Goal: Task Accomplishment & Management: Complete application form

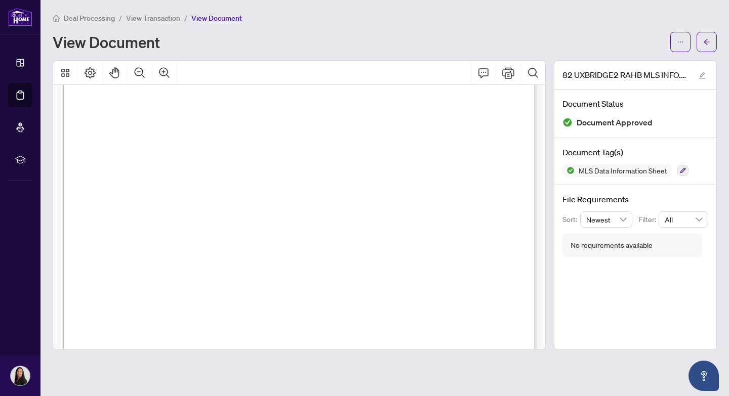
scroll to position [220, 0]
drag, startPoint x: 97, startPoint y: 176, endPoint x: 194, endPoint y: 176, distance: 97.2
click at [194, 176] on span "DAVENPORT RD AND UXBRIDGE AVE" at bounding box center [152, 176] width 110 height 7
click at [156, 183] on span "Cross Street" at bounding box center [126, 184] width 60 height 7
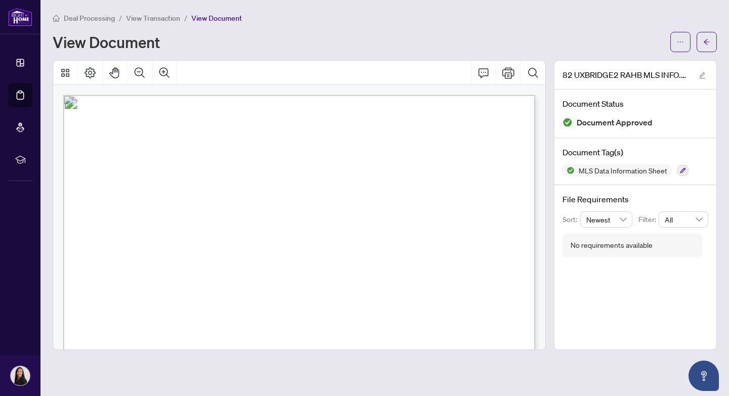
click at [139, 18] on span "View Transaction" at bounding box center [153, 18] width 54 height 9
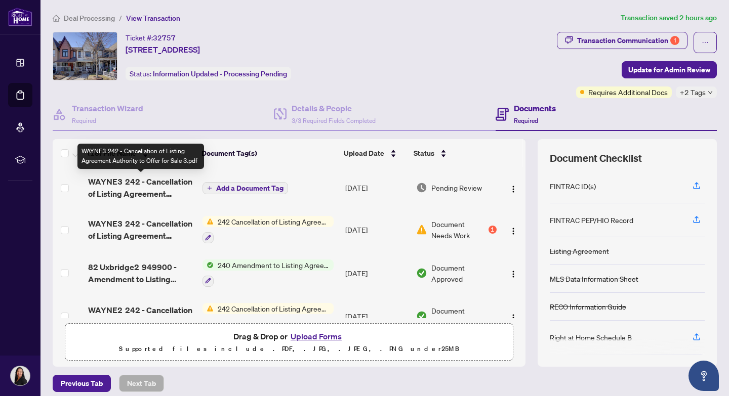
click at [136, 181] on span "WAYNE3 242 - Cancellation of Listing Agreement Authority to Offer for Sale 3.pdf" at bounding box center [141, 188] width 106 height 24
click at [166, 184] on span "WAYNE3 242 - Cancellation of Listing Agreement Authority to Offer for Sale 3.pdf" at bounding box center [141, 188] width 106 height 24
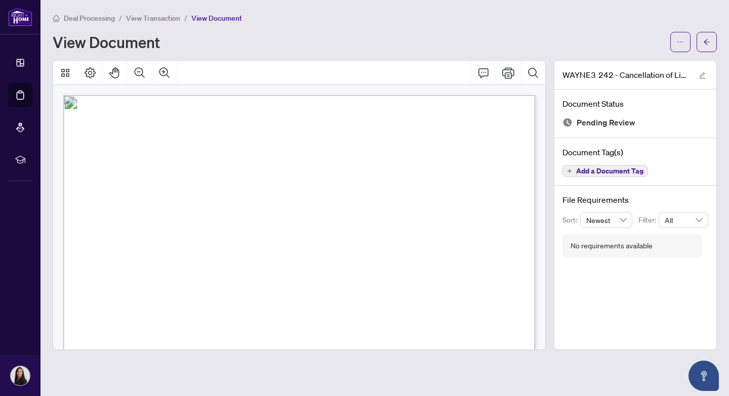
click at [153, 20] on span "View Transaction" at bounding box center [153, 18] width 54 height 9
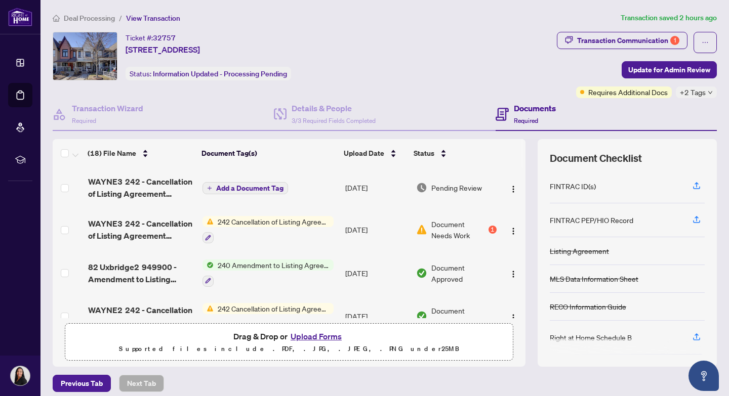
click at [252, 222] on span "242 Cancellation of Listing Agreement - Authority to Offer for Sale" at bounding box center [274, 221] width 120 height 11
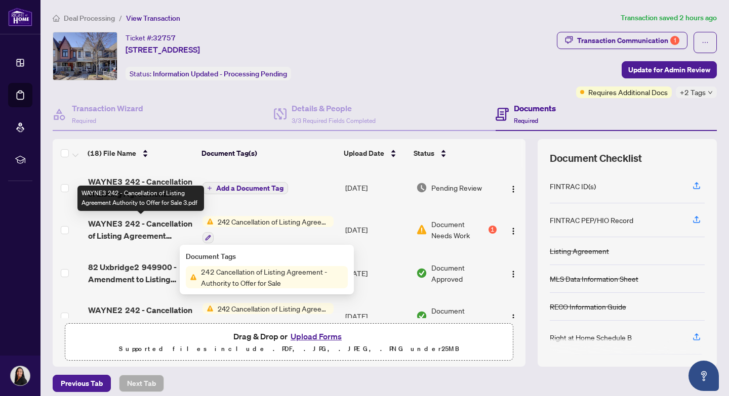
click at [134, 224] on span "WAYNE3 242 - Cancellation of Listing Agreement Authority to Offer for Sale 3.pdf" at bounding box center [141, 230] width 106 height 24
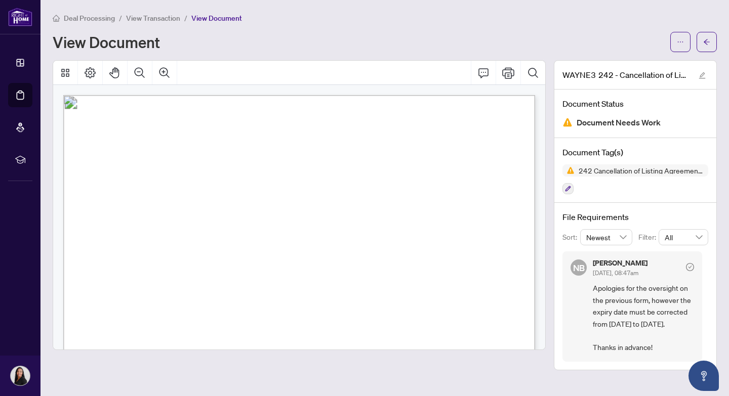
click at [146, 19] on span "View Transaction" at bounding box center [153, 18] width 54 height 9
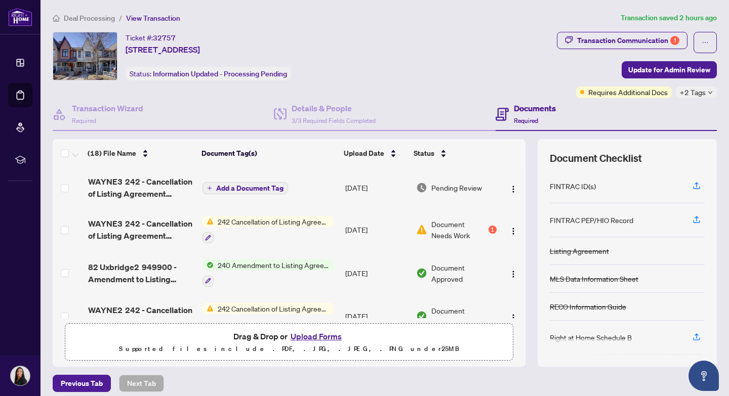
click at [318, 337] on button "Upload Forms" at bounding box center [315, 336] width 57 height 13
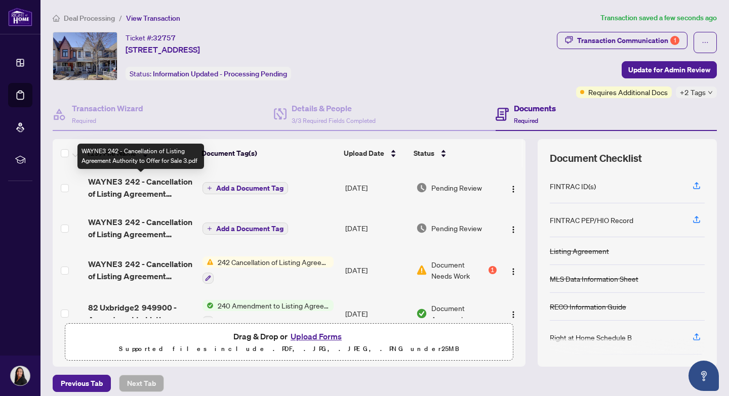
click at [119, 184] on span "WAYNE3 242 - Cancellation of Listing Agreement Authority to Offer for Sale 3.pdf" at bounding box center [141, 188] width 106 height 24
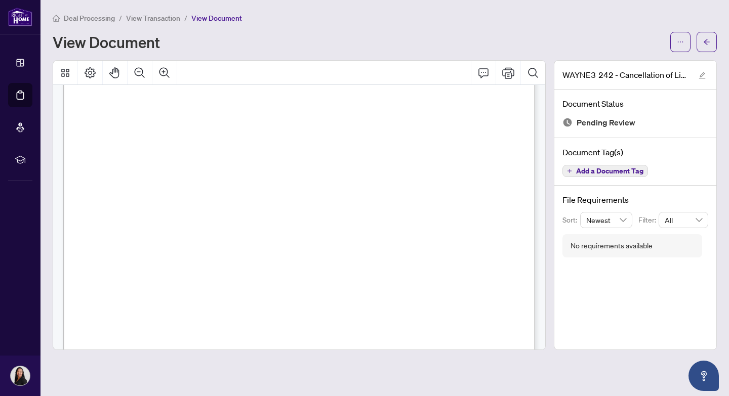
scroll to position [33, 0]
click at [702, 77] on icon "edit" at bounding box center [702, 75] width 7 height 7
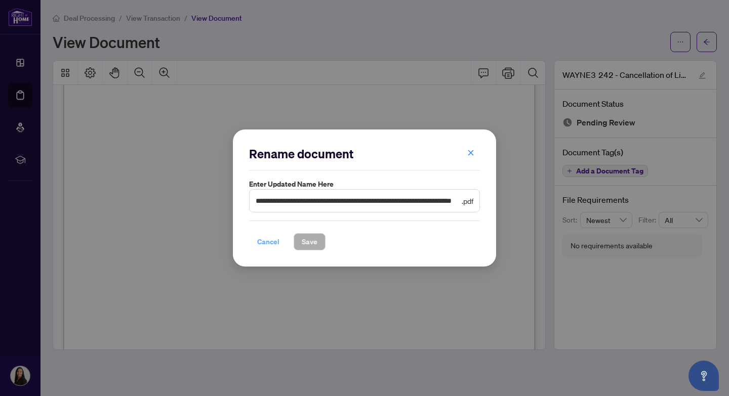
click at [269, 244] on span "Cancel" at bounding box center [268, 242] width 22 height 16
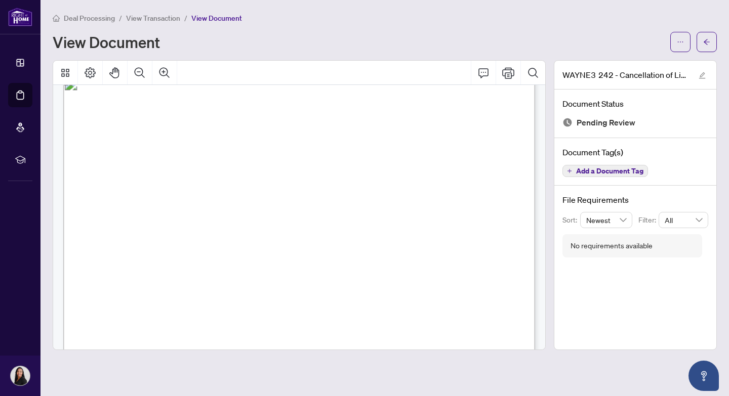
scroll to position [19, 0]
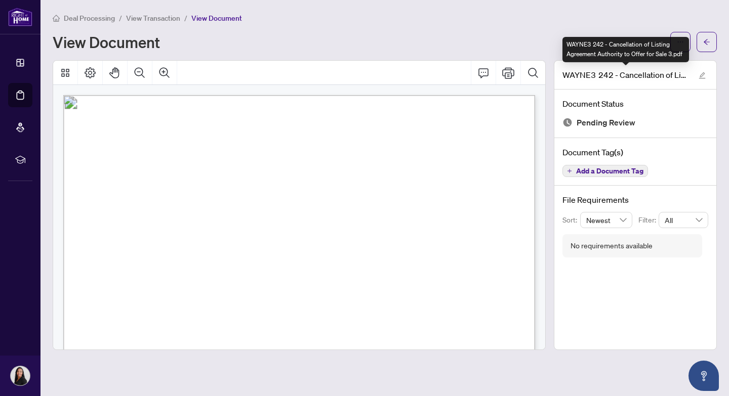
click at [657, 53] on div "WAYNE3 242 - Cancellation of Listing Agreement Authority to Offer for Sale 3.pdf" at bounding box center [625, 49] width 127 height 25
drag, startPoint x: 682, startPoint y: 53, endPoint x: 566, endPoint y: 37, distance: 117.0
click at [566, 37] on div "WAYNE3 242 - Cancellation of Listing Agreement Authority to Offer for Sale 3.pdf" at bounding box center [625, 49] width 127 height 25
copy div "WAYNE3 242 - Cancellation of Listing Agreement Authority to Offer for Sale 3.pdf"
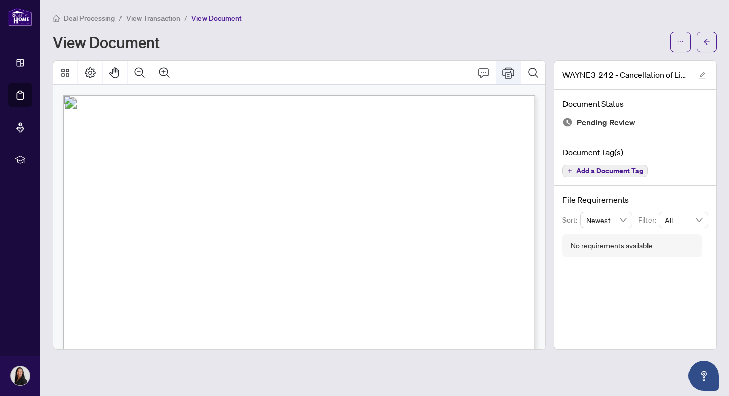
click at [506, 76] on icon "Print" at bounding box center [508, 73] width 12 height 12
click at [682, 44] on icon "ellipsis" at bounding box center [680, 41] width 7 height 7
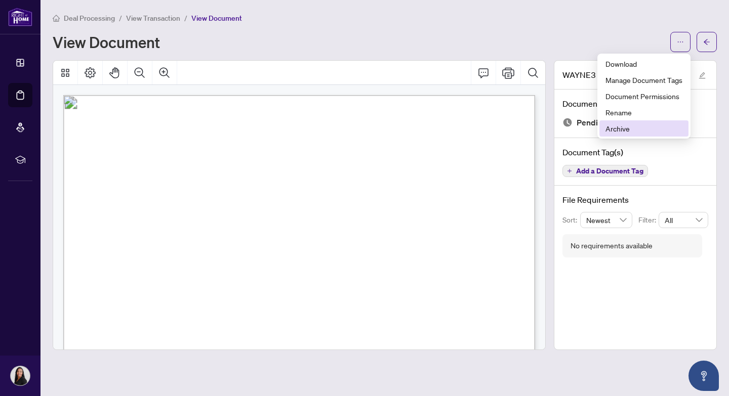
click at [610, 133] on span "Archive" at bounding box center [643, 128] width 77 height 11
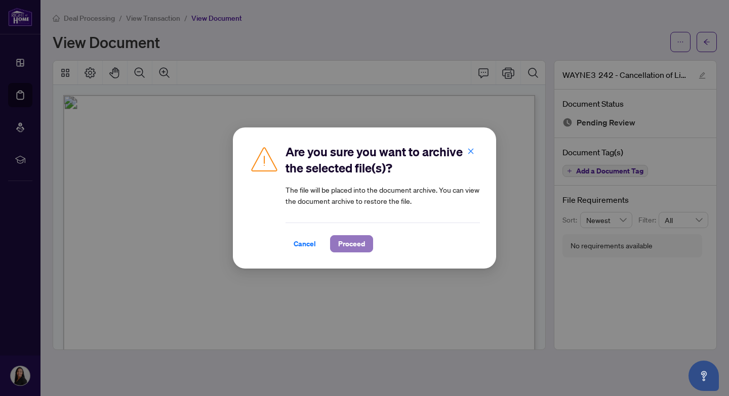
click at [347, 244] on span "Proceed" at bounding box center [351, 244] width 27 height 16
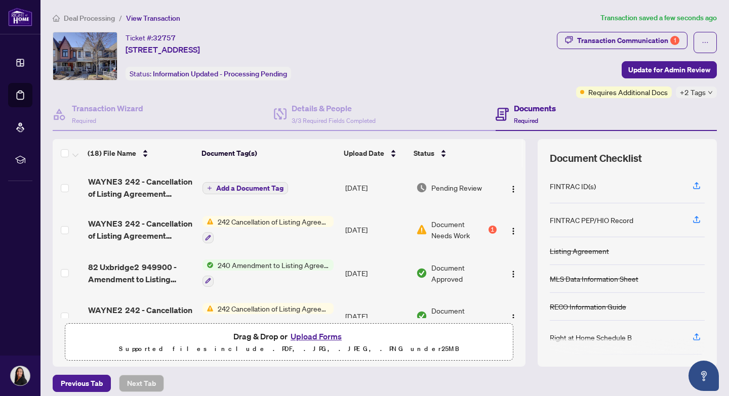
click at [300, 335] on button "Upload Forms" at bounding box center [315, 336] width 57 height 13
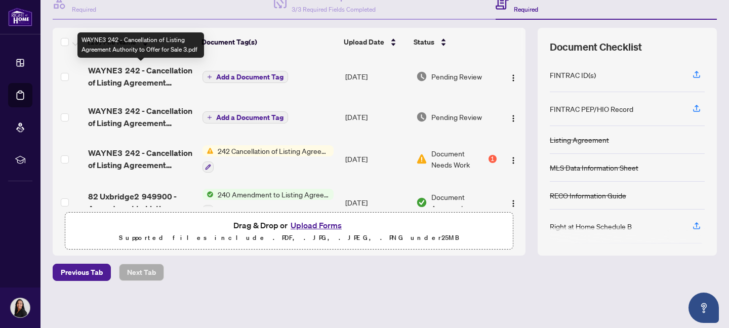
click at [164, 79] on span "WAYNE3 242 - Cancellation of Listing Agreement Authority to Offer for Sale 3.pdf" at bounding box center [141, 76] width 106 height 24
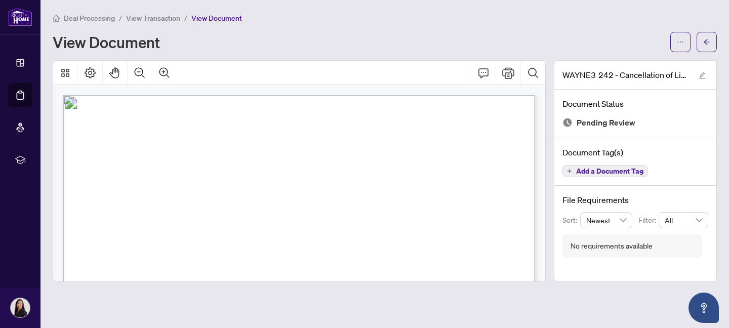
click at [157, 16] on span "View Transaction" at bounding box center [153, 18] width 54 height 9
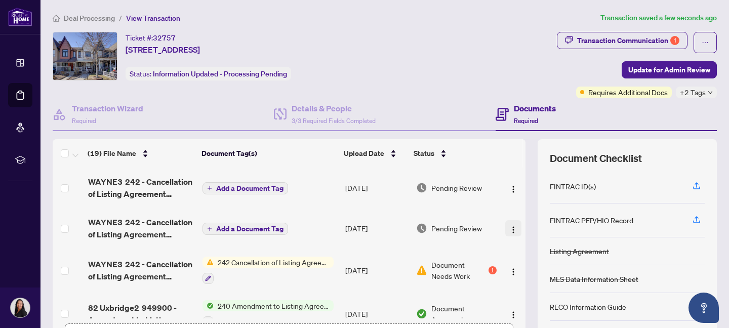
click at [510, 229] on img "button" at bounding box center [513, 230] width 8 height 8
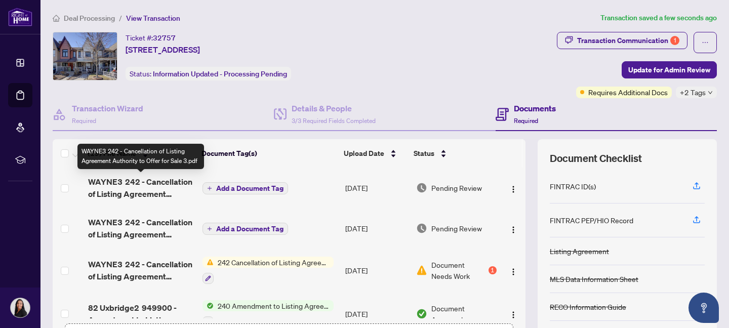
click at [153, 185] on span "WAYNE3 242 - Cancellation of Listing Agreement Authority to Offer for Sale 3.pdf" at bounding box center [141, 188] width 106 height 24
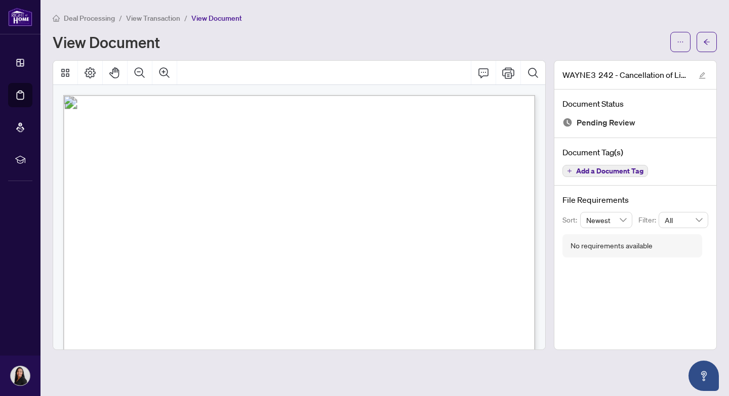
click at [606, 173] on span "Add a Document Tag" at bounding box center [609, 171] width 67 height 7
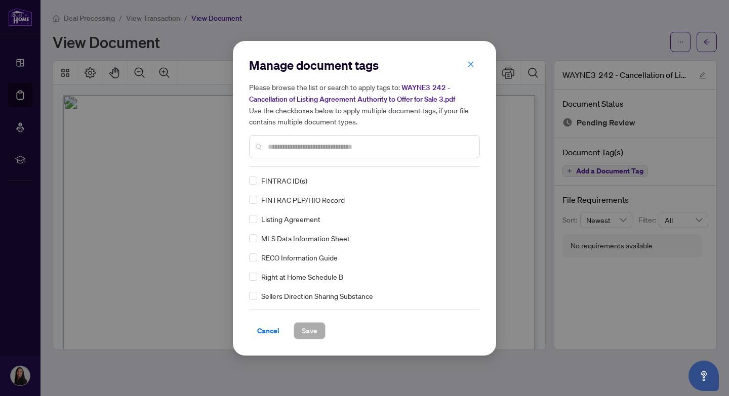
click at [343, 143] on input "text" at bounding box center [369, 146] width 203 height 11
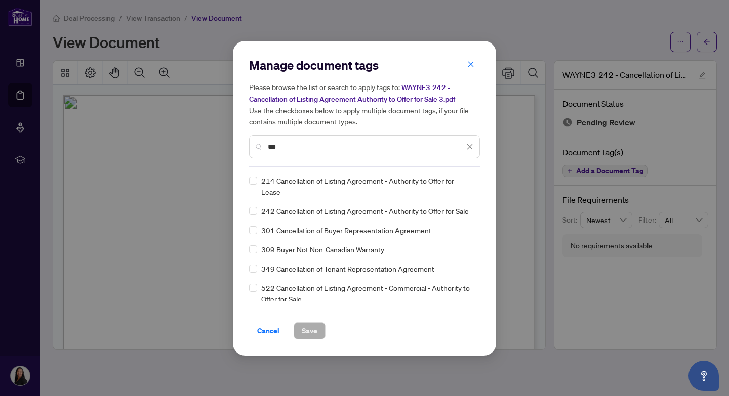
type input "***"
click at [319, 215] on span "242 Cancellation of Listing Agreement - Authority to Offer for Sale" at bounding box center [365, 210] width 208 height 11
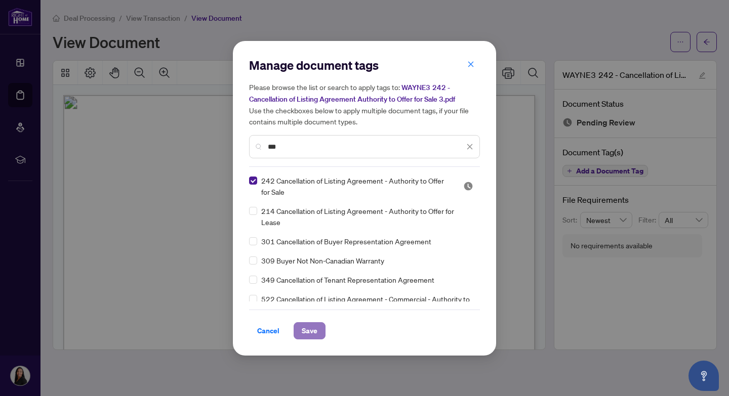
click at [306, 333] on span "Save" at bounding box center [310, 331] width 16 height 16
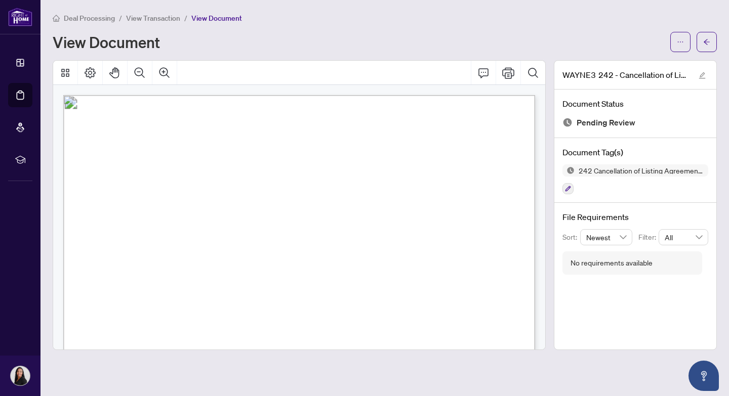
click at [154, 21] on span "View Transaction" at bounding box center [153, 18] width 54 height 9
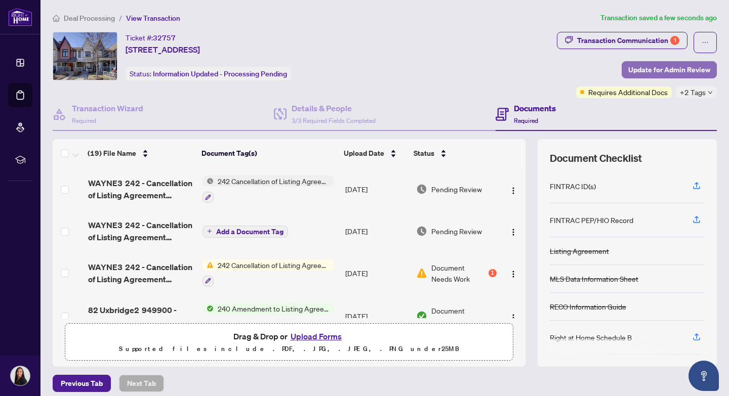
click at [663, 72] on span "Update for Admin Review" at bounding box center [669, 70] width 82 height 16
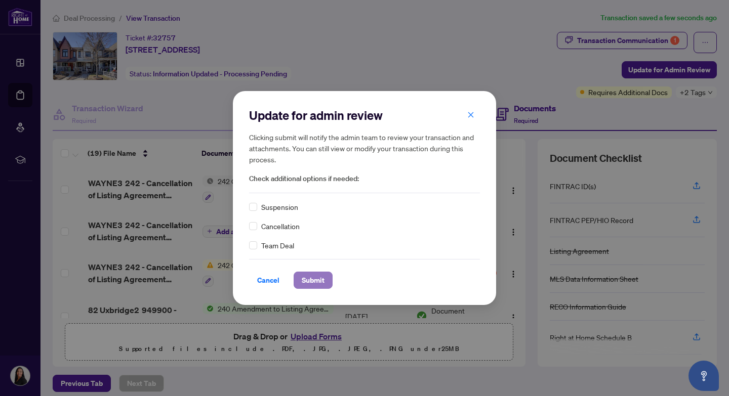
click at [312, 278] on span "Submit" at bounding box center [313, 280] width 23 height 16
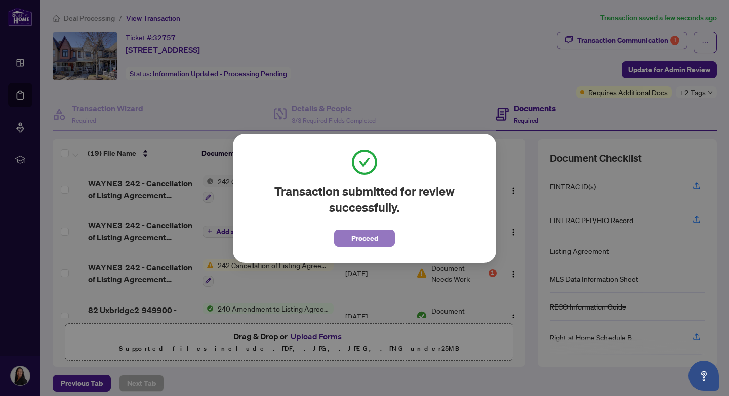
click at [364, 240] on span "Proceed" at bounding box center [364, 238] width 27 height 16
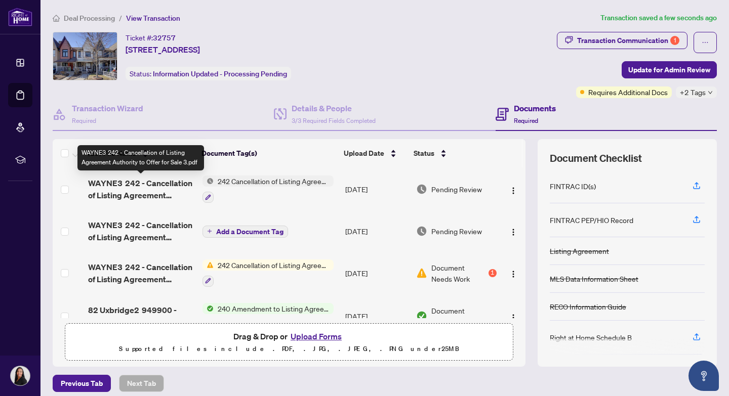
click at [140, 184] on span "WAYNE3 242 - Cancellation of Listing Agreement Authority to Offer for Sale 3.pdf" at bounding box center [141, 189] width 106 height 24
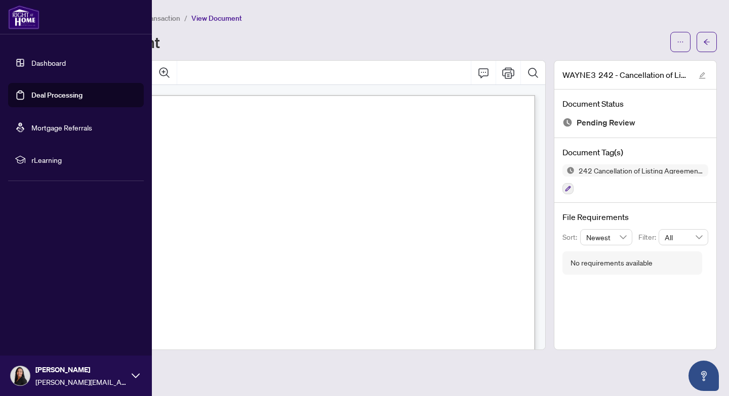
click at [49, 65] on link "Dashboard" at bounding box center [48, 62] width 34 height 9
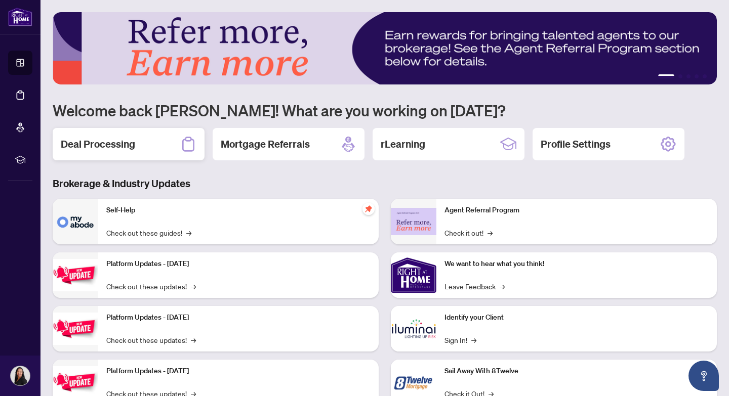
click at [102, 145] on h2 "Deal Processing" at bounding box center [98, 144] width 74 height 14
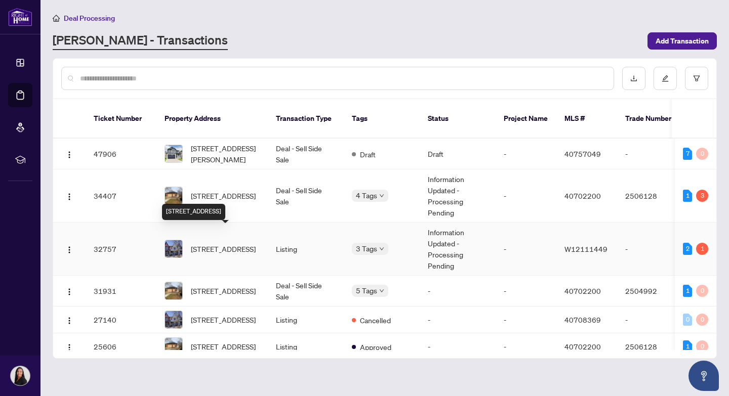
click at [214, 243] on span "[STREET_ADDRESS]" at bounding box center [223, 248] width 65 height 11
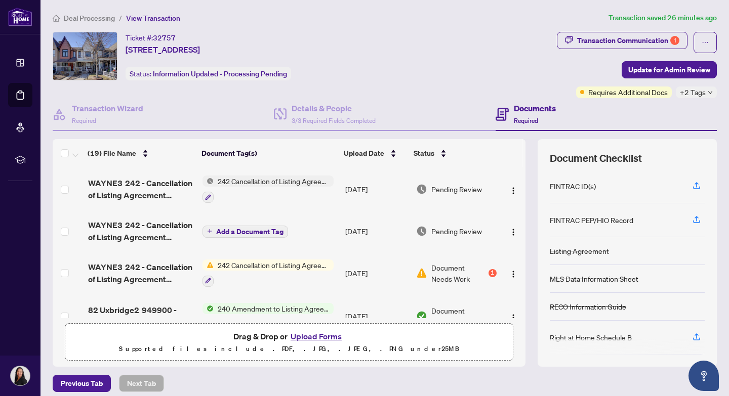
click at [78, 17] on span "Deal Processing" at bounding box center [89, 18] width 51 height 9
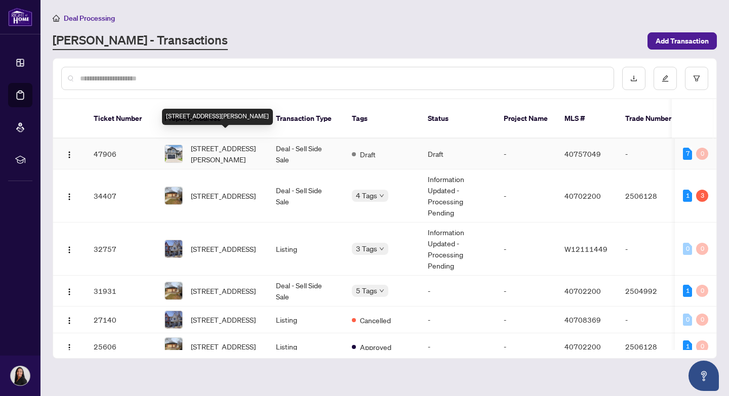
click at [207, 143] on span "[STREET_ADDRESS][PERSON_NAME]" at bounding box center [225, 154] width 69 height 22
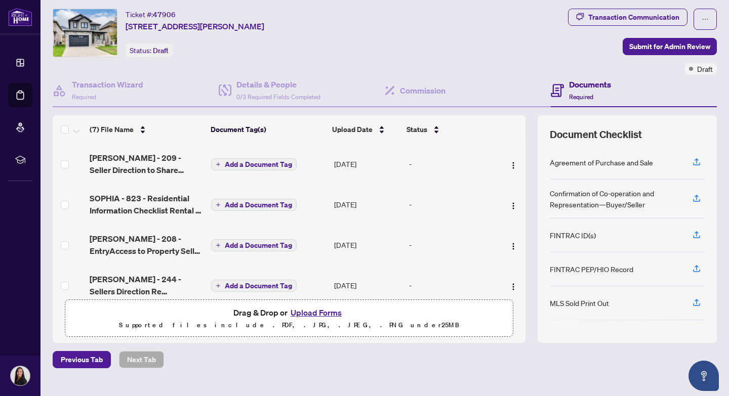
click at [311, 313] on button "Upload Forms" at bounding box center [315, 312] width 57 height 13
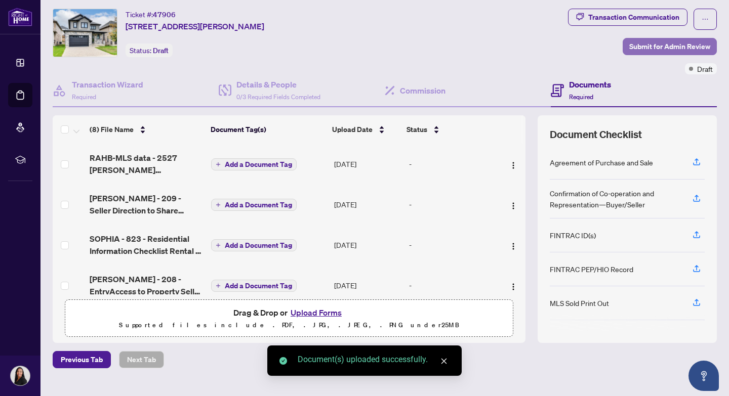
click at [673, 47] on span "Submit for Admin Review" at bounding box center [669, 46] width 81 height 16
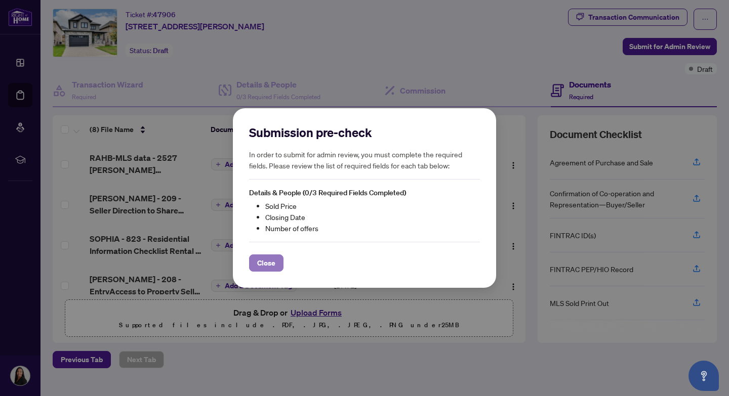
click at [267, 264] on span "Close" at bounding box center [266, 263] width 18 height 16
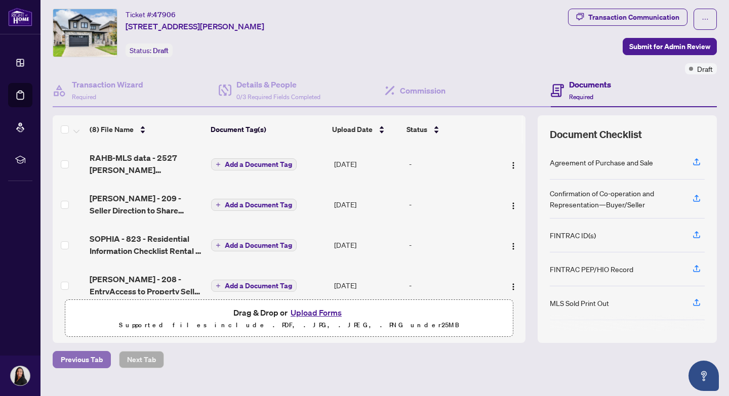
click at [74, 362] on span "Previous Tab" at bounding box center [82, 360] width 42 height 16
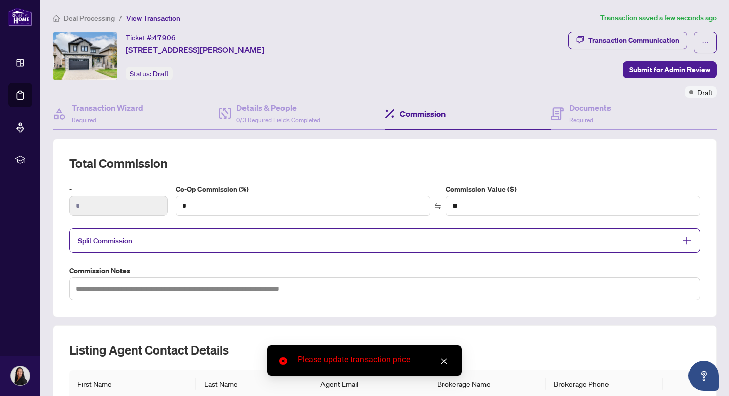
click at [87, 19] on span "Deal Processing" at bounding box center [89, 18] width 51 height 9
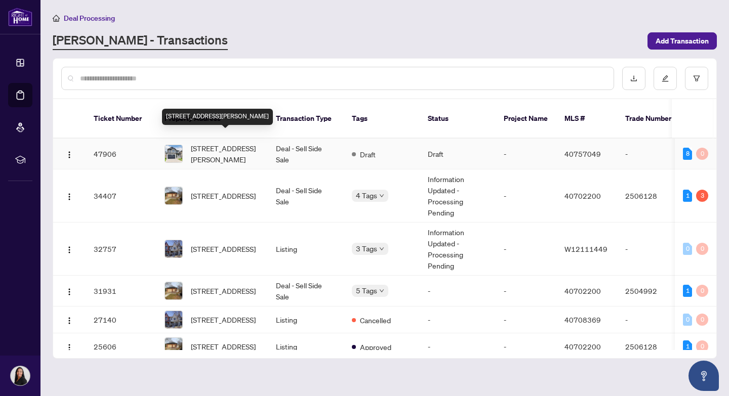
click at [214, 145] on span "[STREET_ADDRESS][PERSON_NAME]" at bounding box center [225, 154] width 69 height 22
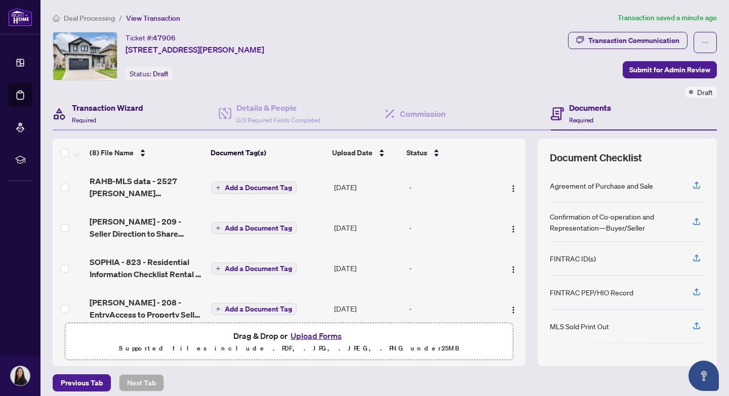
click at [103, 110] on h4 "Transaction Wizard" at bounding box center [107, 108] width 71 height 12
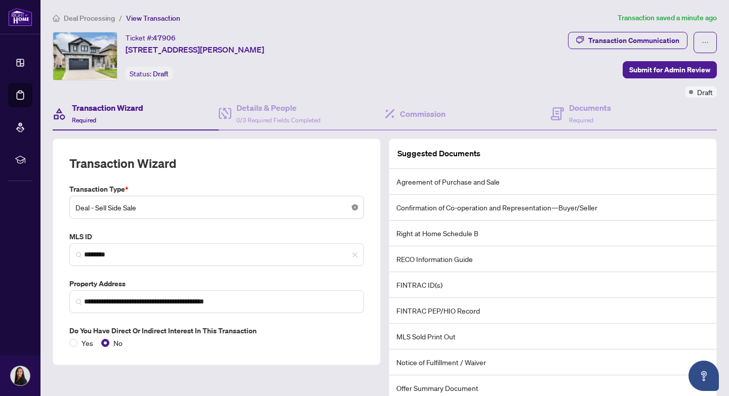
click at [354, 207] on body "**********" at bounding box center [364, 198] width 729 height 396
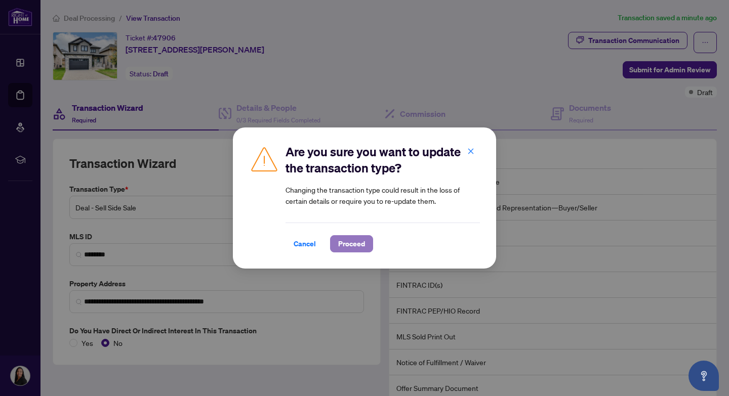
click at [355, 246] on span "Proceed" at bounding box center [351, 244] width 27 height 16
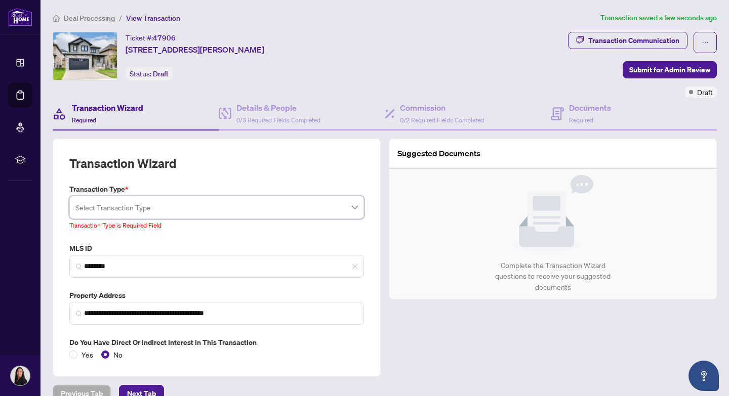
click at [358, 212] on div "Select Transaction Type" at bounding box center [216, 207] width 295 height 23
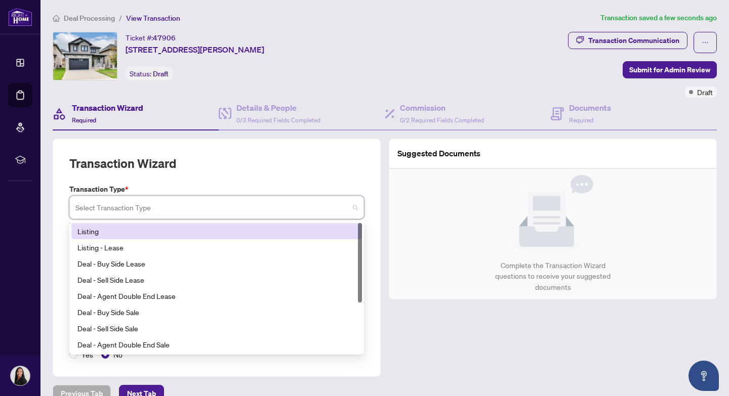
click at [88, 231] on div "Listing" at bounding box center [216, 231] width 278 height 11
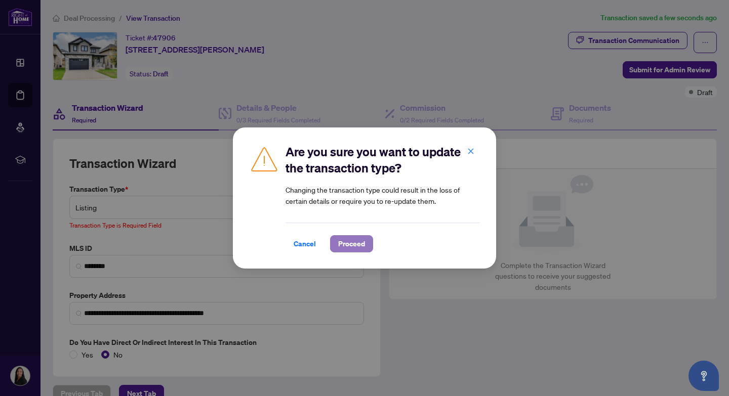
click at [350, 243] on span "Proceed" at bounding box center [351, 244] width 27 height 16
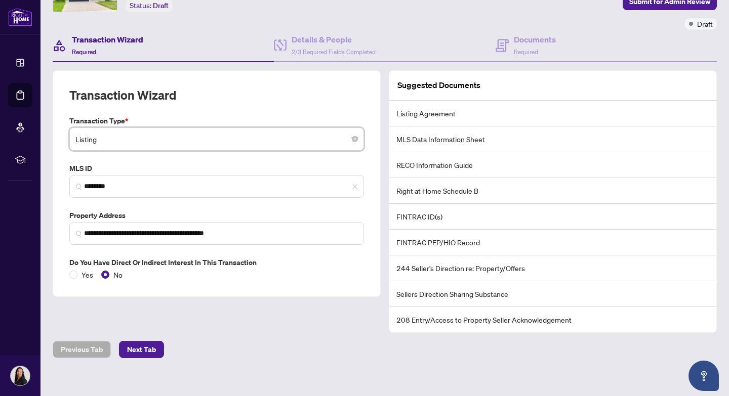
scroll to position [77, 0]
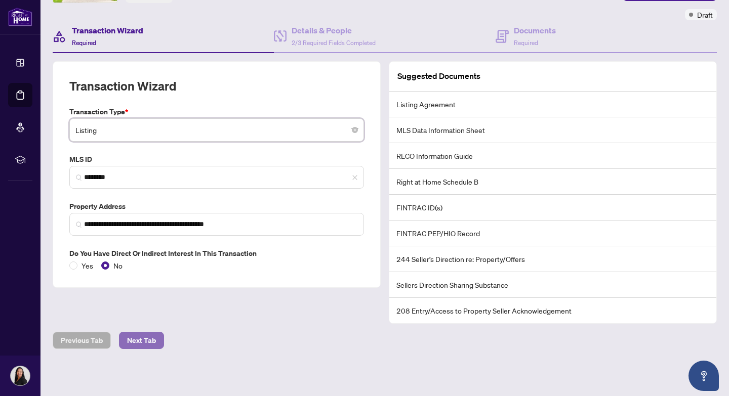
click at [130, 342] on span "Next Tab" at bounding box center [141, 341] width 29 height 16
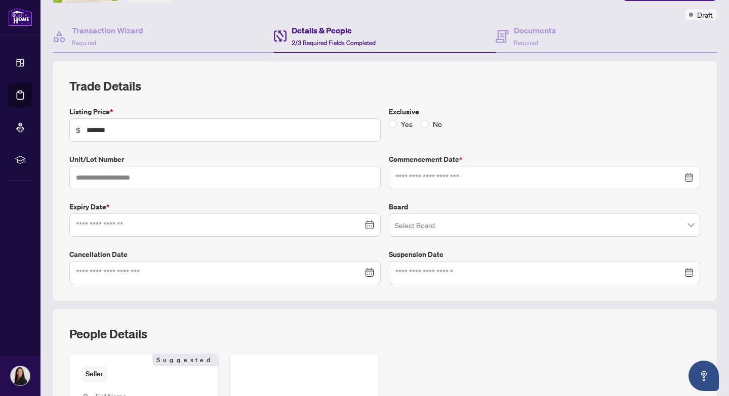
type input "**********"
click at [150, 179] on input "text" at bounding box center [224, 177] width 311 height 23
type input "****"
click at [172, 230] on input at bounding box center [219, 225] width 287 height 11
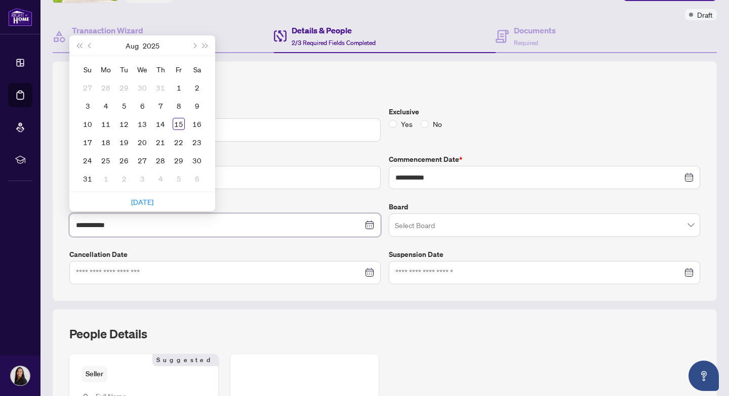
type input "**********"
click at [197, 45] on button "Next month (PageDown)" at bounding box center [193, 45] width 11 height 20
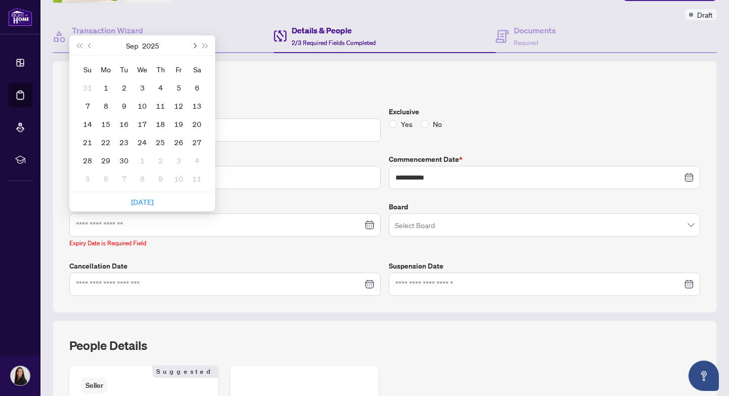
click at [197, 45] on button "Next month (PageDown)" at bounding box center [193, 45] width 11 height 20
type input "**********"
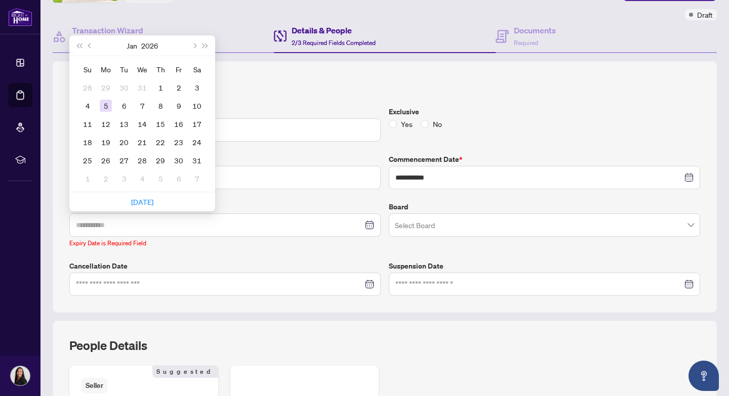
click at [105, 107] on div "5" at bounding box center [106, 106] width 12 height 12
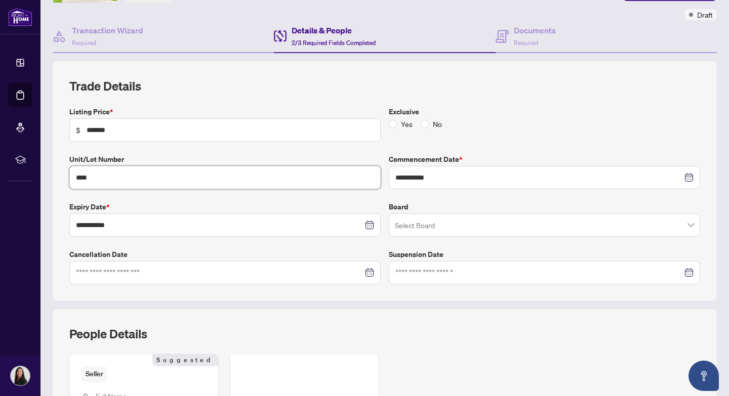
click at [113, 183] on input "****" at bounding box center [224, 177] width 311 height 23
click at [691, 224] on span at bounding box center [544, 225] width 299 height 19
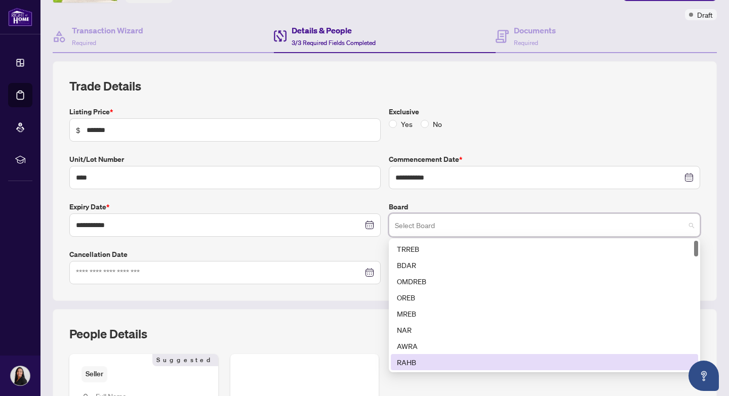
click at [406, 362] on div "RAHB" at bounding box center [544, 362] width 295 height 11
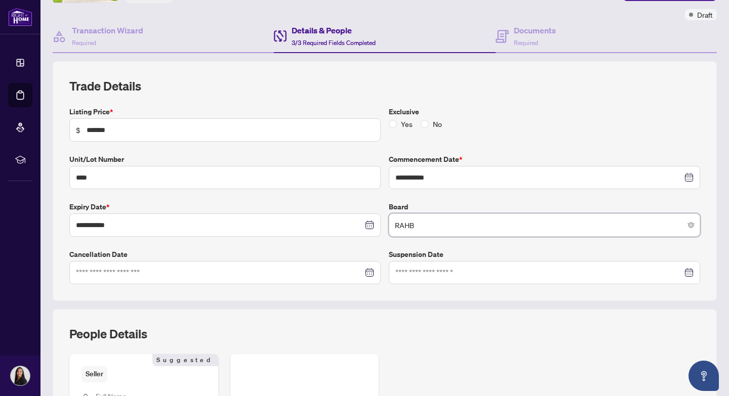
click at [689, 273] on div at bounding box center [544, 272] width 298 height 11
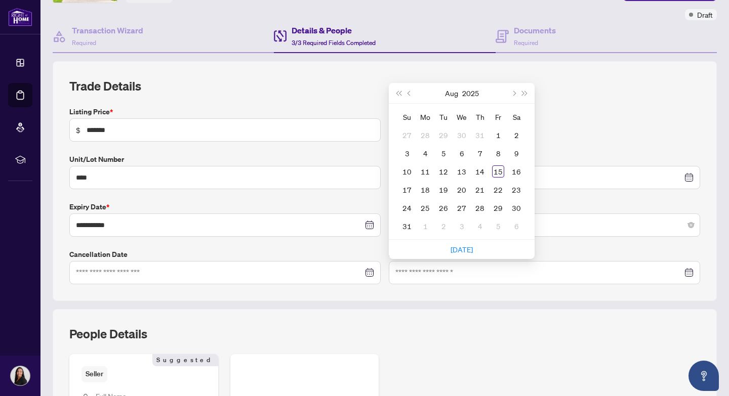
click at [524, 335] on div "People Details" at bounding box center [384, 340] width 631 height 28
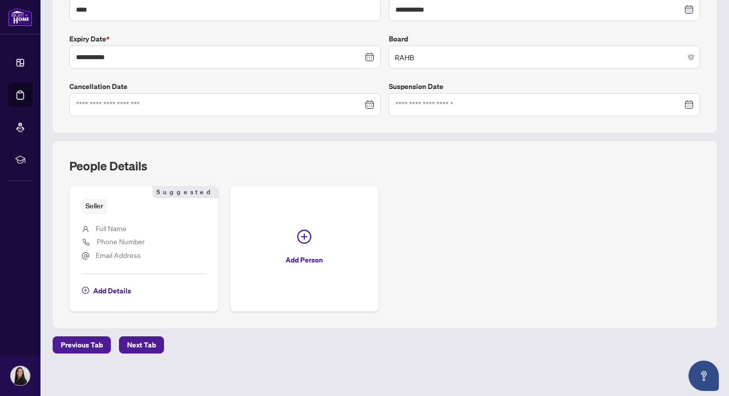
scroll to position [246, 0]
click at [112, 227] on span "Full Name" at bounding box center [111, 227] width 31 height 9
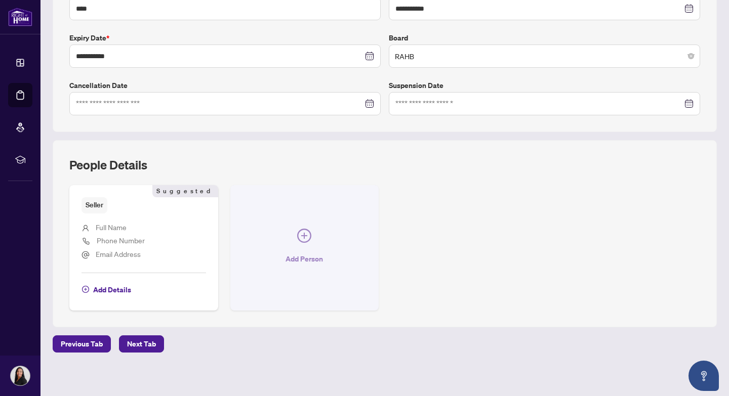
click at [305, 238] on icon "plus-circle" at bounding box center [304, 236] width 14 height 14
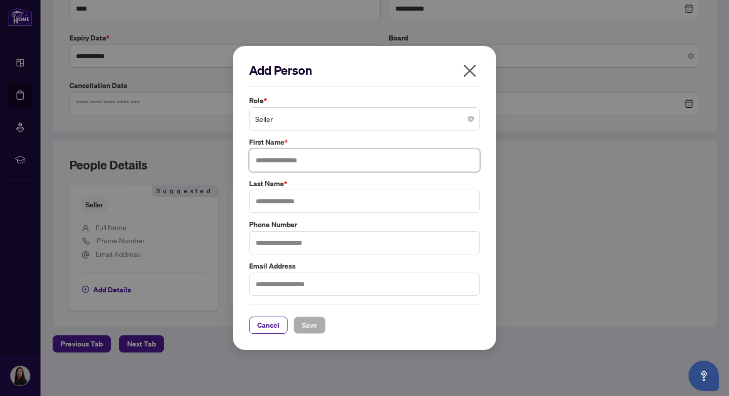
click at [290, 163] on input "text" at bounding box center [364, 160] width 231 height 23
drag, startPoint x: 279, startPoint y: 160, endPoint x: 312, endPoint y: 162, distance: 32.4
click at [312, 162] on input "**********" at bounding box center [364, 160] width 231 height 23
type input "******"
click at [276, 203] on input "text" at bounding box center [364, 201] width 231 height 23
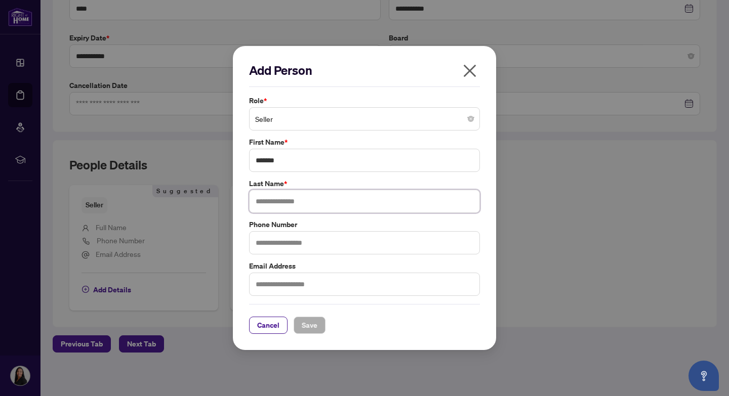
paste input "*********"
type input "*********"
click at [302, 248] on input "text" at bounding box center [364, 242] width 231 height 23
type input "**********"
click at [345, 284] on input "text" at bounding box center [364, 284] width 231 height 23
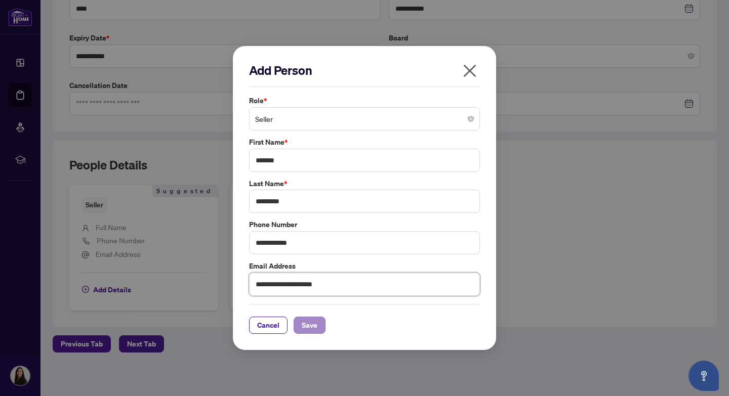
type input "**********"
click at [308, 327] on span "Save" at bounding box center [310, 325] width 16 height 16
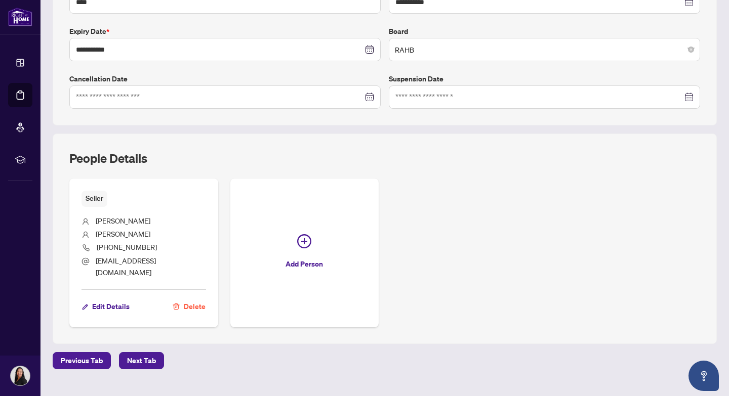
scroll to position [263, 0]
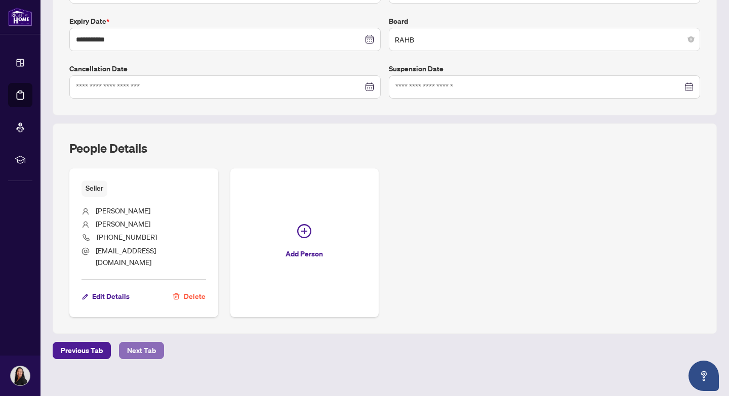
click at [137, 343] on span "Next Tab" at bounding box center [141, 351] width 29 height 16
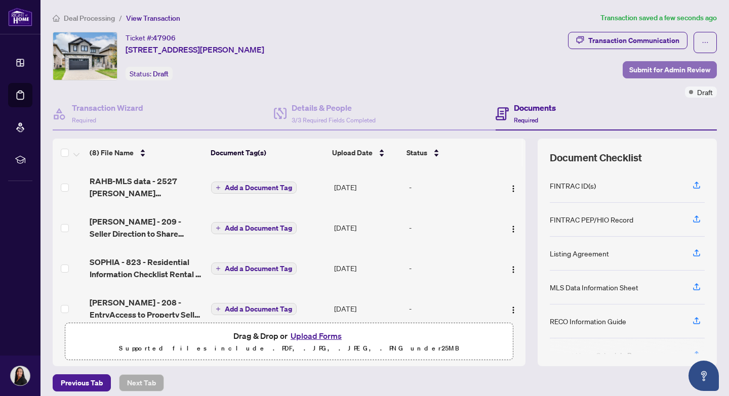
click at [665, 70] on span "Submit for Admin Review" at bounding box center [669, 70] width 81 height 16
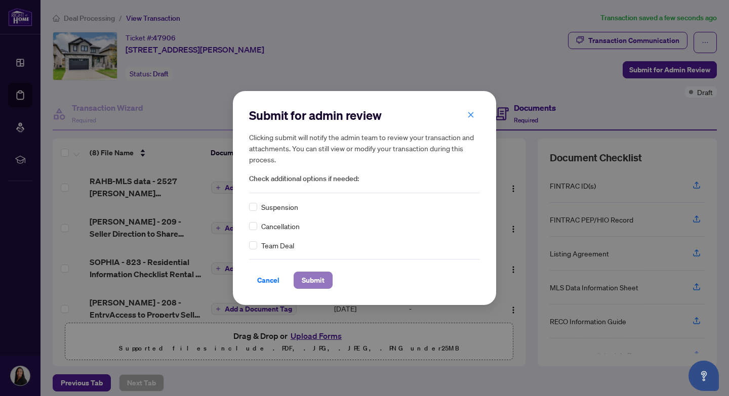
click at [314, 280] on span "Submit" at bounding box center [313, 280] width 23 height 16
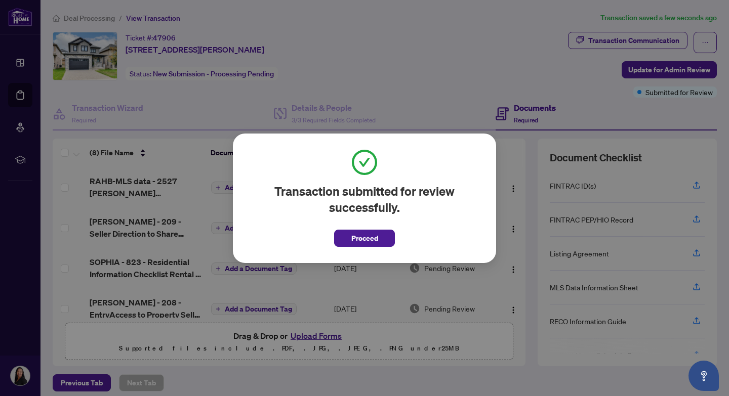
click at [385, 71] on div "Transaction submitted for review successfully. Proceed Cancel OK" at bounding box center [364, 198] width 729 height 396
click at [355, 240] on span "Proceed" at bounding box center [364, 238] width 27 height 16
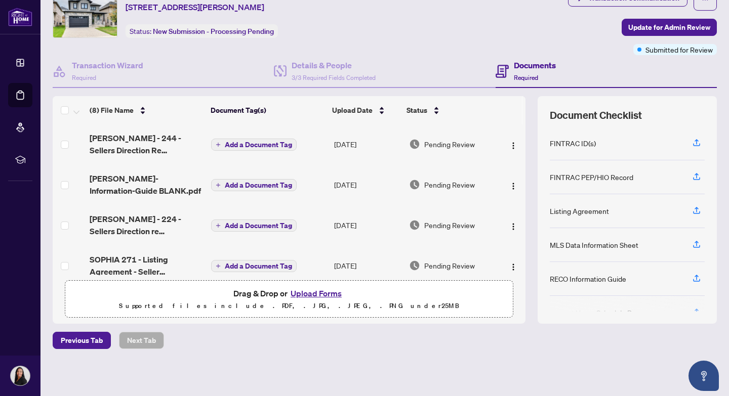
scroll to position [177, 0]
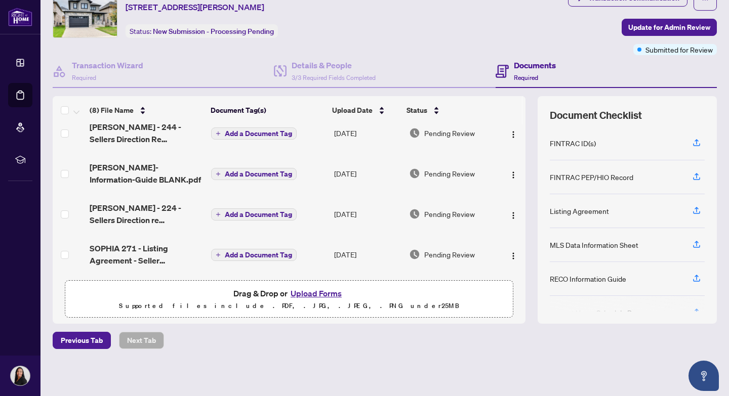
click at [260, 254] on span "Add a Document Tag" at bounding box center [258, 255] width 67 height 7
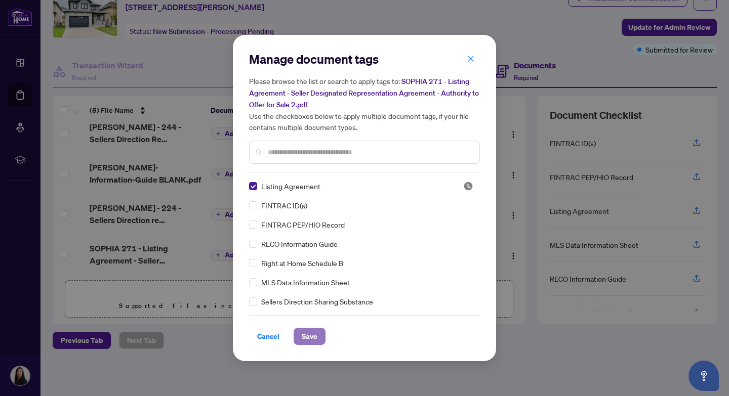
click at [305, 335] on span "Save" at bounding box center [310, 336] width 16 height 16
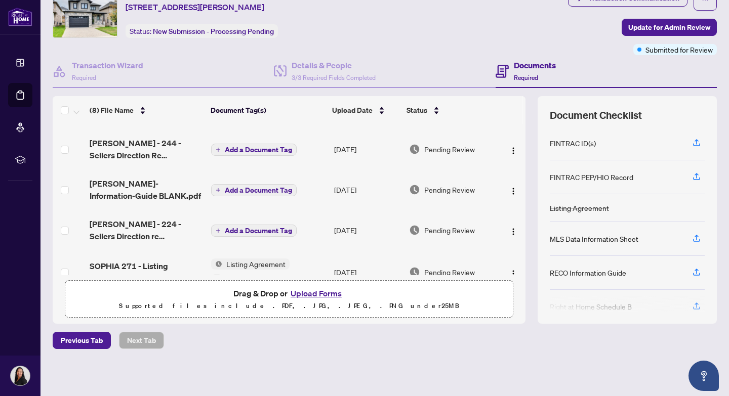
scroll to position [156, 0]
click at [262, 191] on span "Add a Document Tag" at bounding box center [258, 191] width 67 height 7
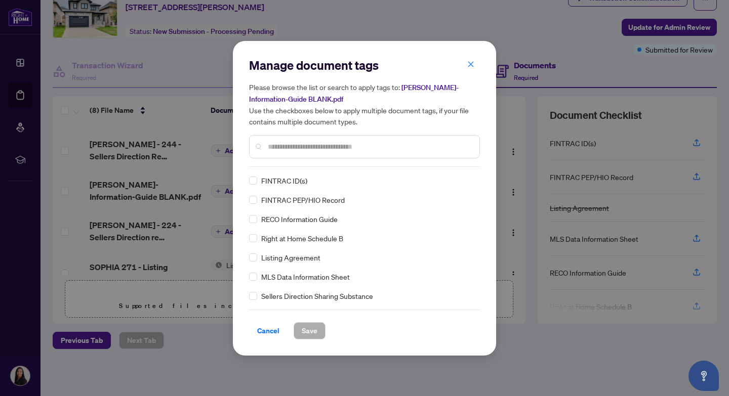
click at [303, 148] on input "text" at bounding box center [369, 146] width 203 height 11
type input "****"
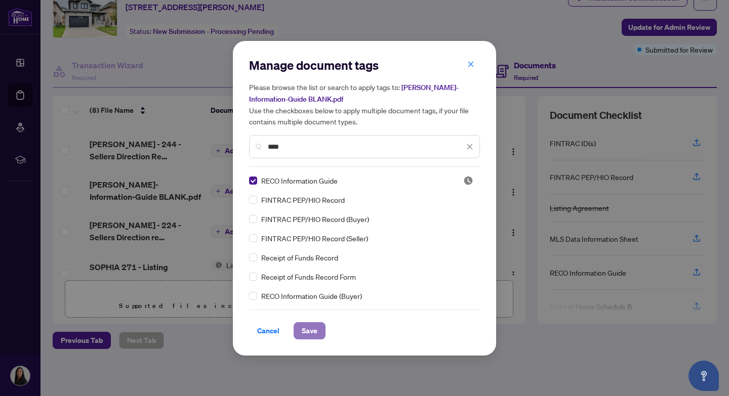
click at [313, 329] on span "Save" at bounding box center [310, 331] width 16 height 16
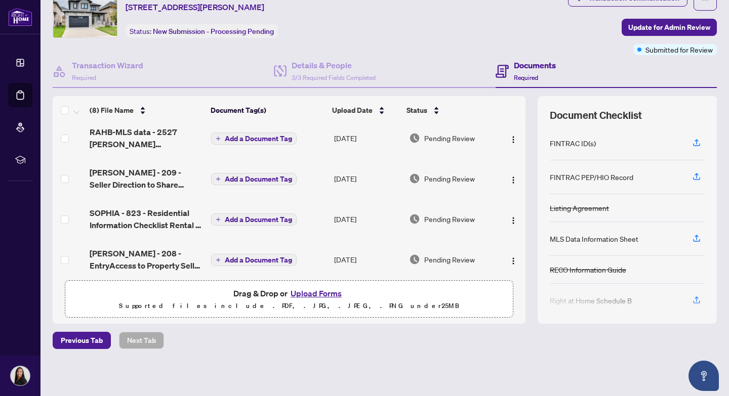
scroll to position [0, 0]
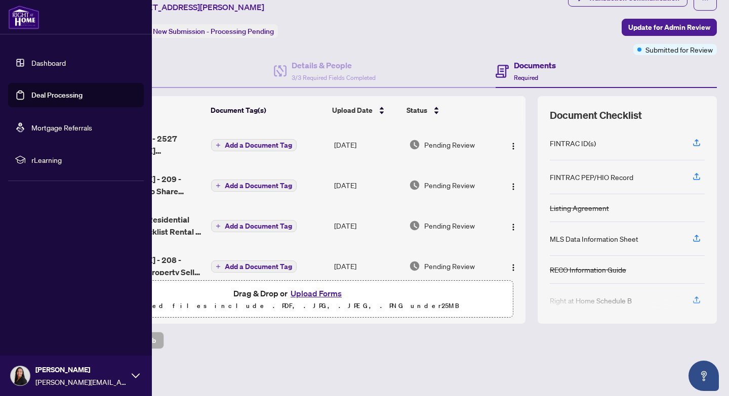
click at [47, 62] on link "Dashboard" at bounding box center [48, 62] width 34 height 9
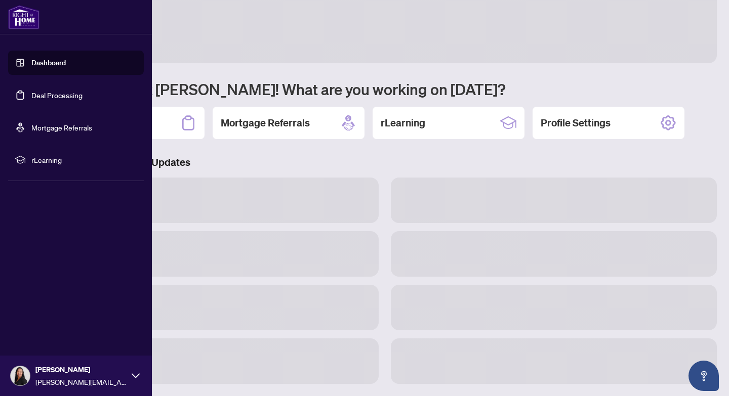
scroll to position [21, 0]
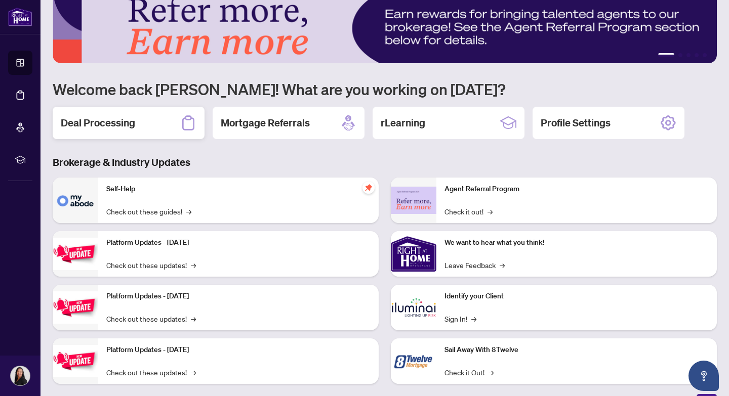
click at [113, 126] on h2 "Deal Processing" at bounding box center [98, 123] width 74 height 14
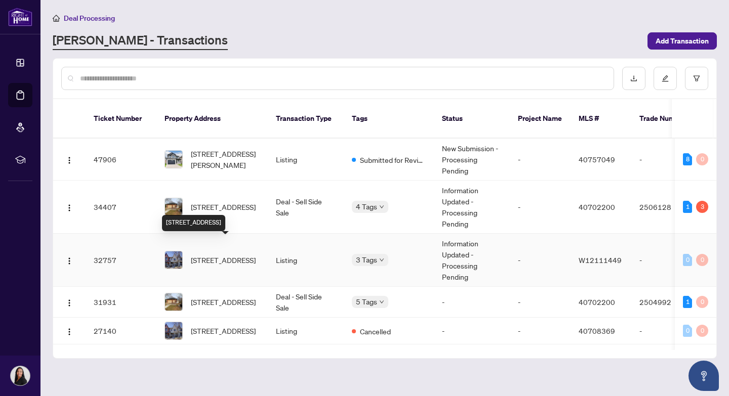
click at [214, 255] on span "[STREET_ADDRESS]" at bounding box center [223, 260] width 65 height 11
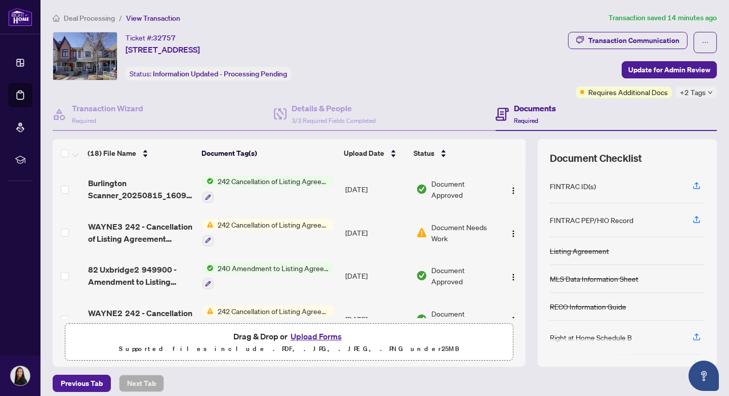
click at [91, 18] on span "Deal Processing" at bounding box center [89, 18] width 51 height 9
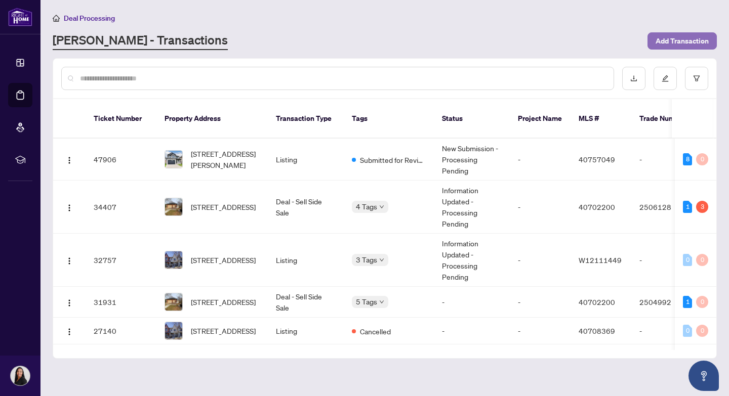
click at [679, 40] on span "Add Transaction" at bounding box center [681, 41] width 53 height 16
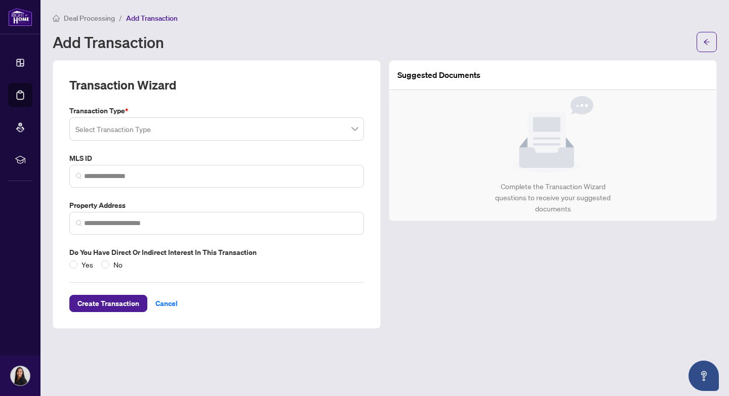
click at [356, 130] on span at bounding box center [216, 128] width 282 height 19
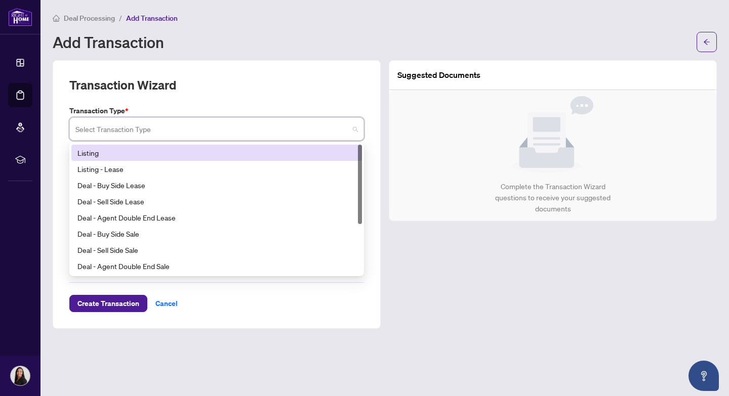
click at [188, 153] on div "Listing" at bounding box center [216, 152] width 278 height 11
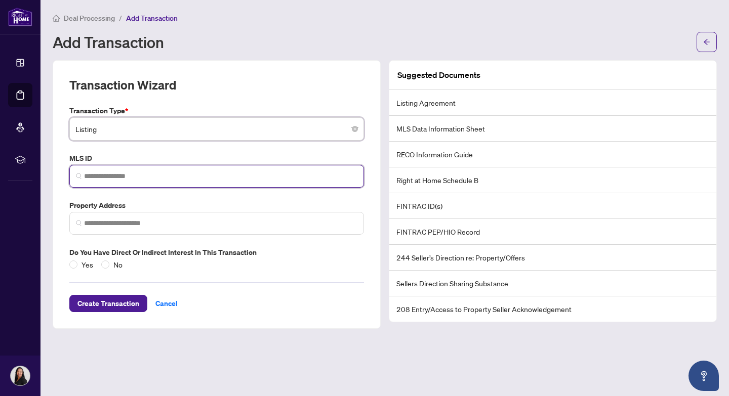
click at [104, 178] on input "search" at bounding box center [220, 176] width 273 height 11
paste input "*********"
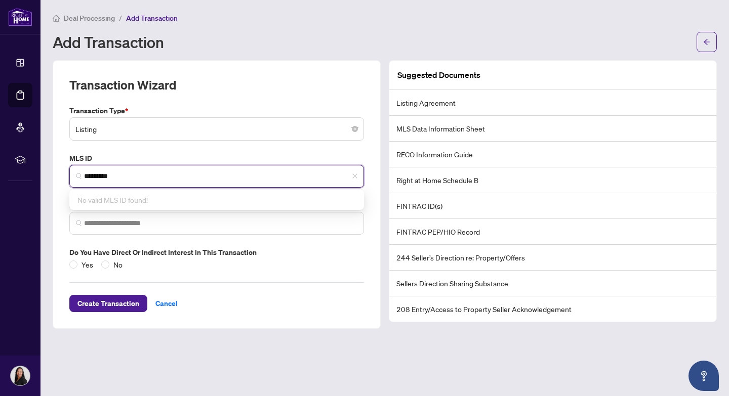
type input "*********"
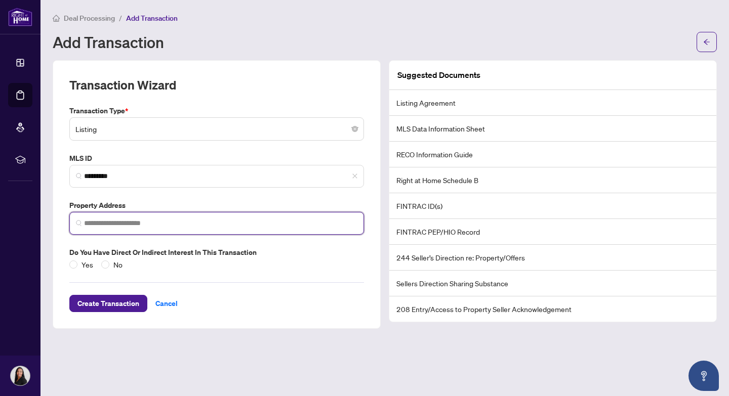
click at [125, 225] on input "search" at bounding box center [220, 223] width 273 height 11
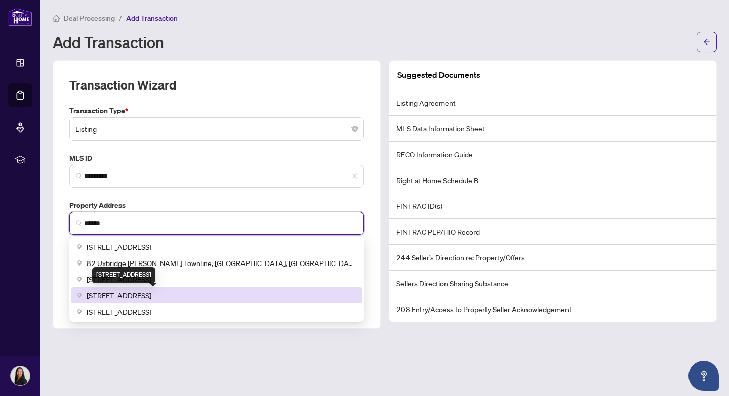
click at [151, 296] on span "[STREET_ADDRESS]" at bounding box center [119, 295] width 65 height 11
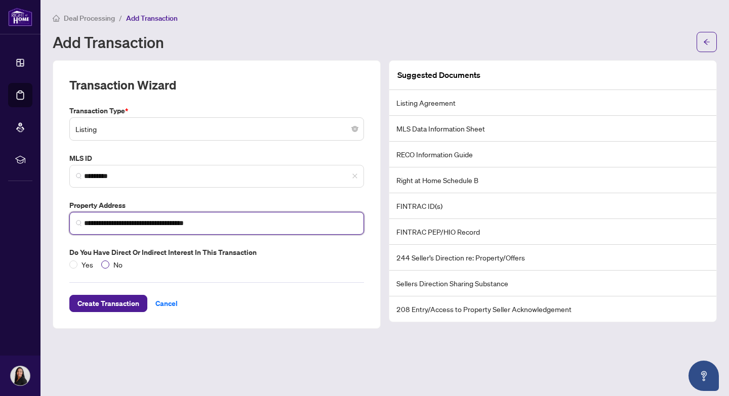
type input "**********"
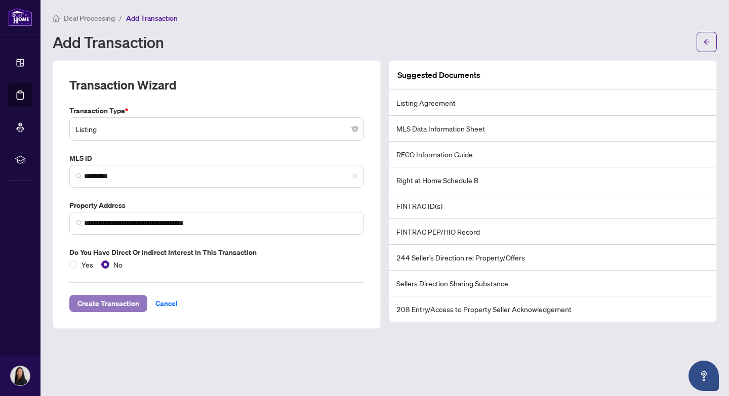
click at [119, 305] on span "Create Transaction" at bounding box center [108, 304] width 62 height 16
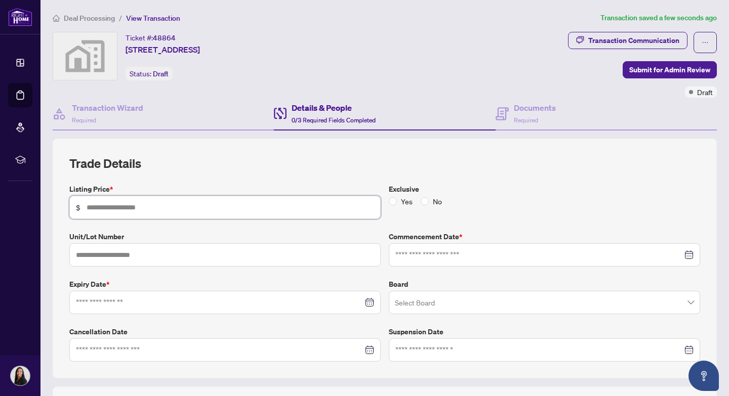
click at [105, 209] on input "text" at bounding box center [230, 207] width 287 height 11
type input "*******"
click at [137, 256] on input "text" at bounding box center [224, 254] width 311 height 23
click at [369, 303] on div at bounding box center [225, 302] width 298 height 11
type input "**"
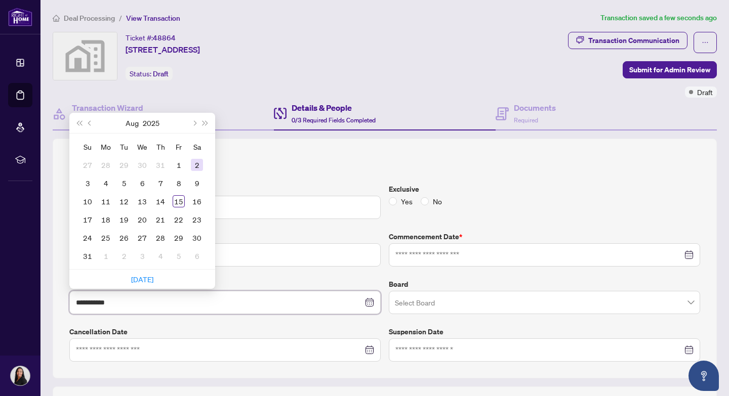
type input "**********"
click at [194, 124] on span "Next month (PageDown)" at bounding box center [193, 122] width 5 height 5
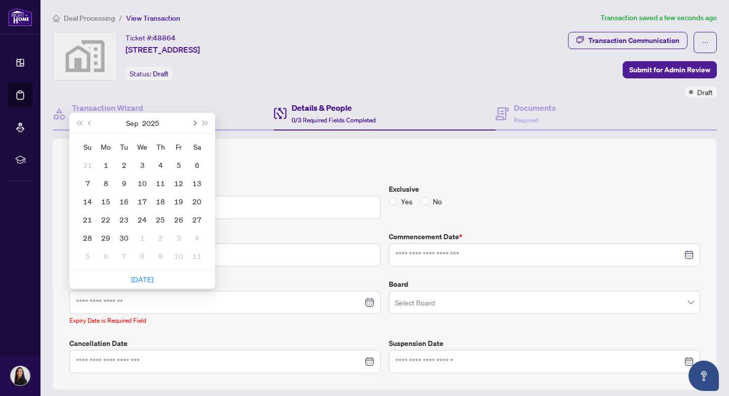
click at [194, 124] on span "Next month (PageDown)" at bounding box center [193, 122] width 5 height 5
type input "**********"
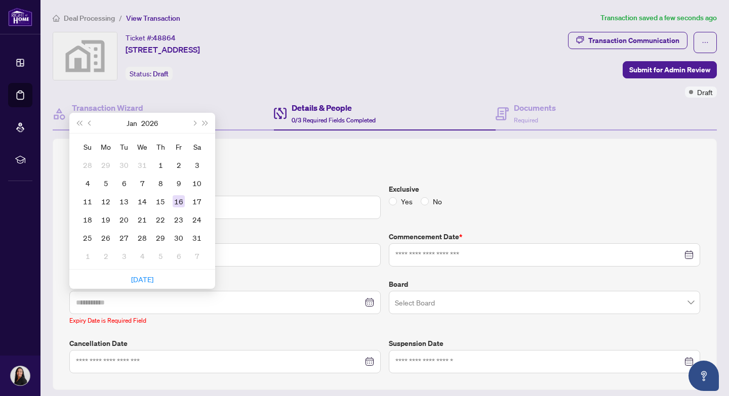
click at [180, 202] on div "16" at bounding box center [179, 201] width 12 height 12
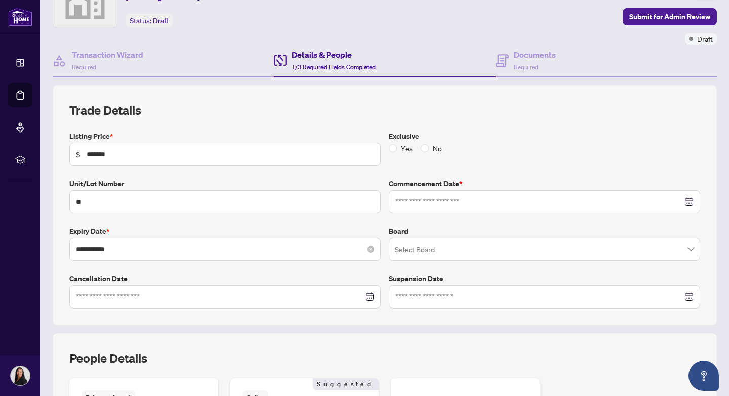
scroll to position [55, 0]
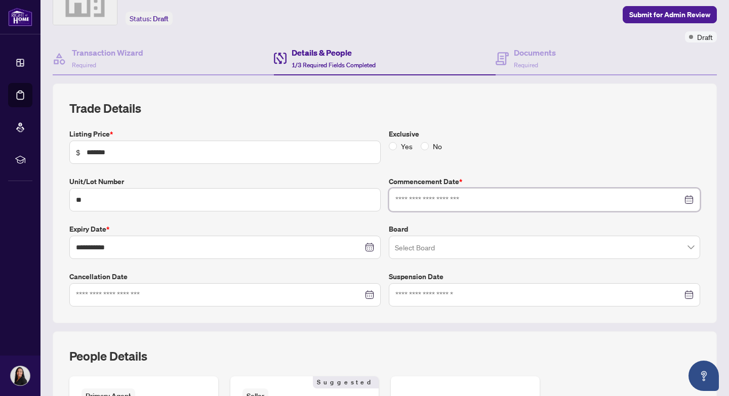
click at [452, 200] on input at bounding box center [538, 199] width 287 height 11
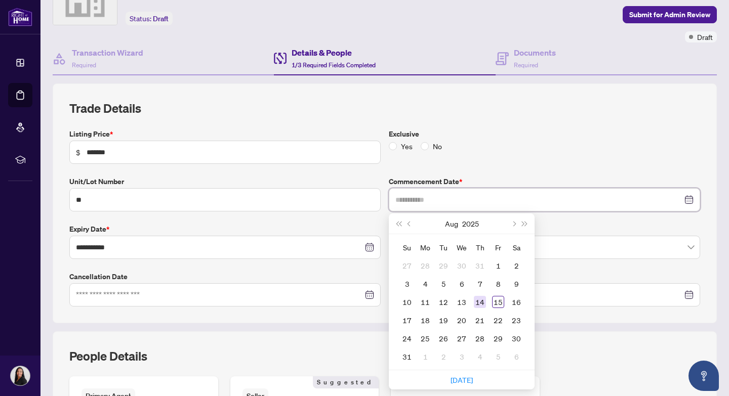
type input "**********"
click at [480, 302] on div "14" at bounding box center [480, 302] width 12 height 12
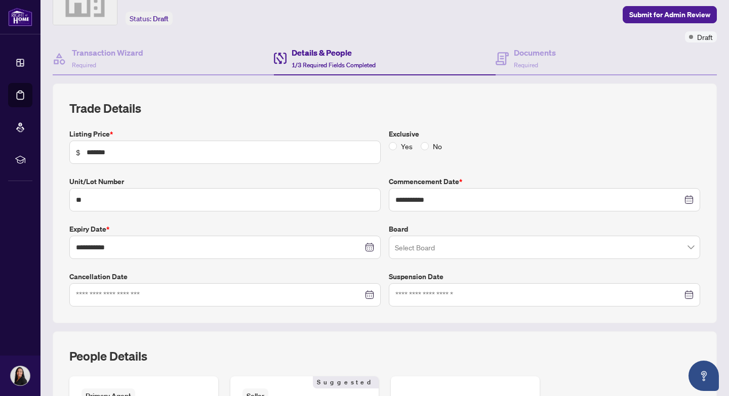
click at [691, 246] on span at bounding box center [544, 247] width 299 height 19
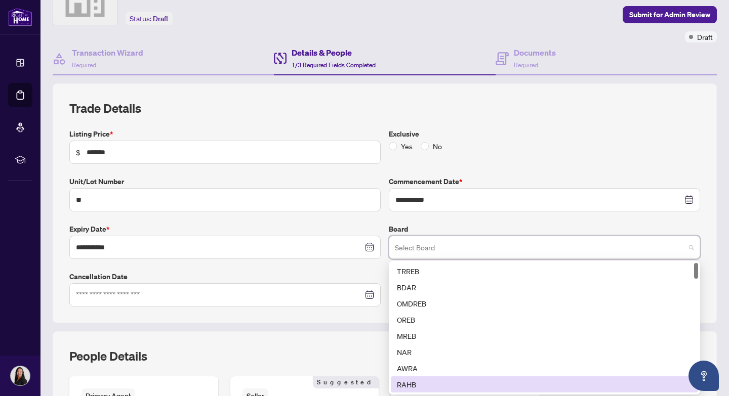
click at [413, 386] on div "RAHB" at bounding box center [544, 384] width 295 height 11
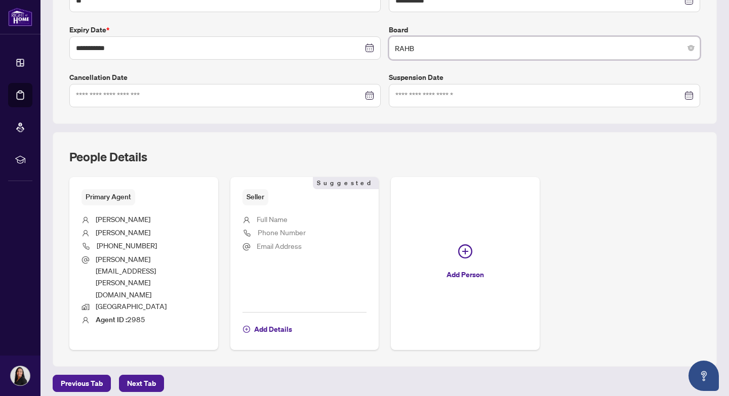
scroll to position [264, 0]
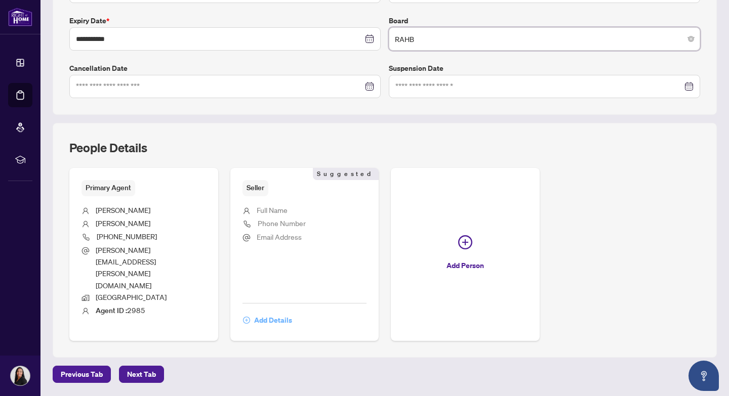
click at [275, 312] on span "Add Details" at bounding box center [273, 320] width 38 height 16
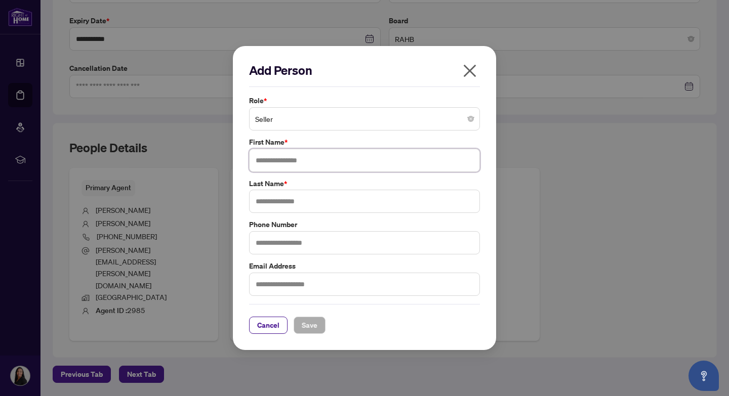
click at [308, 158] on input "text" at bounding box center [364, 160] width 231 height 23
type input "*"
type input "*****"
click at [335, 205] on input "text" at bounding box center [364, 201] width 231 height 23
type input "*****"
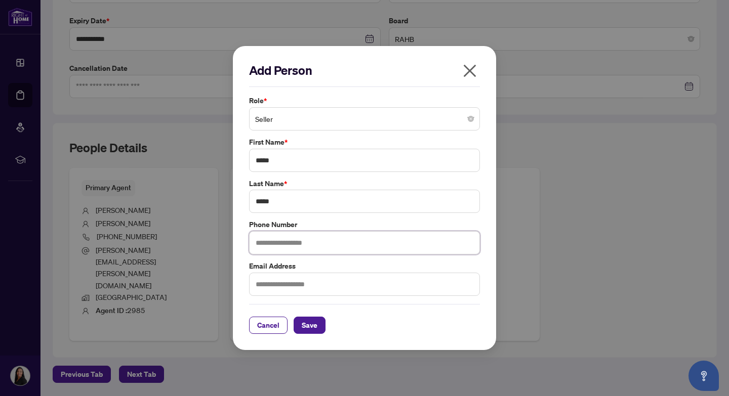
click at [295, 249] on input "text" at bounding box center [364, 242] width 231 height 23
type input "**********"
click at [297, 284] on input "text" at bounding box center [364, 284] width 231 height 23
type input "**********"
click at [307, 327] on span "Save" at bounding box center [310, 325] width 16 height 16
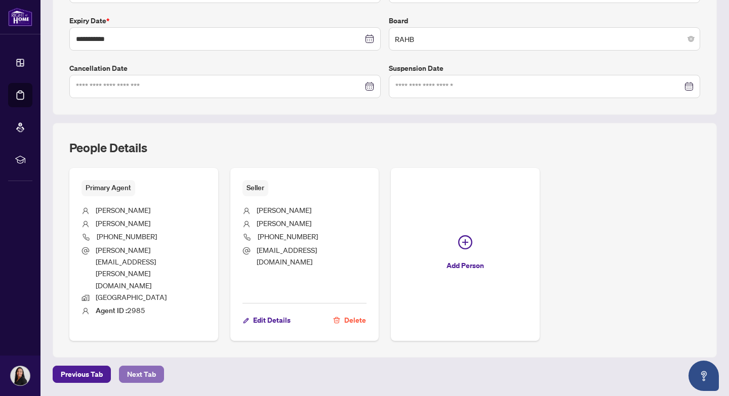
click at [143, 366] on span "Next Tab" at bounding box center [141, 374] width 29 height 16
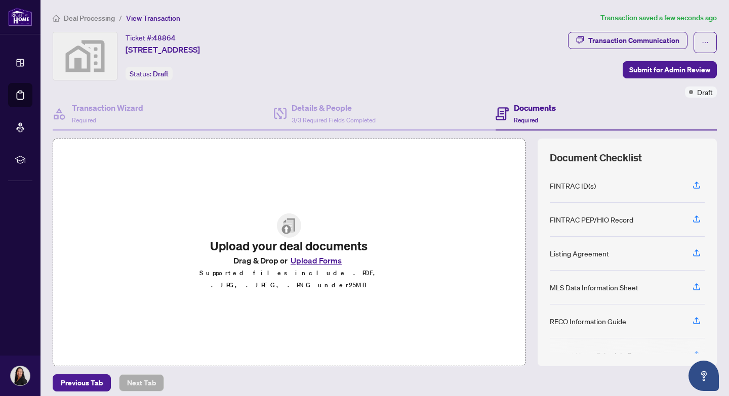
click at [320, 267] on button "Upload Forms" at bounding box center [315, 260] width 57 height 13
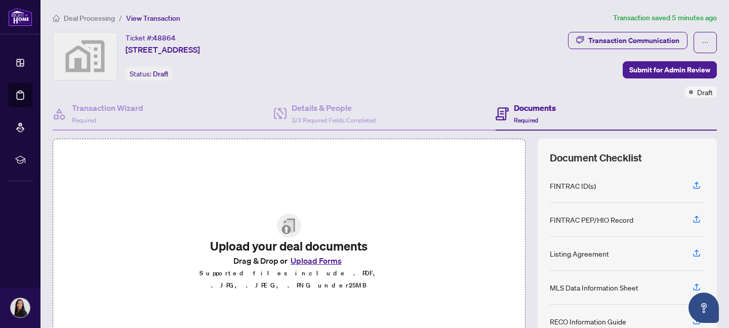
click at [311, 266] on button "Upload Forms" at bounding box center [315, 260] width 57 height 13
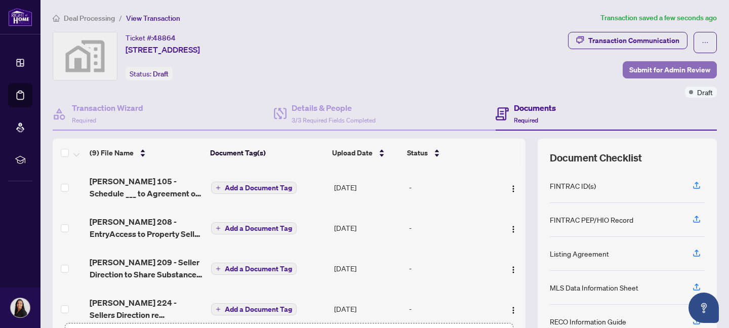
click at [658, 71] on span "Submit for Admin Review" at bounding box center [669, 70] width 81 height 16
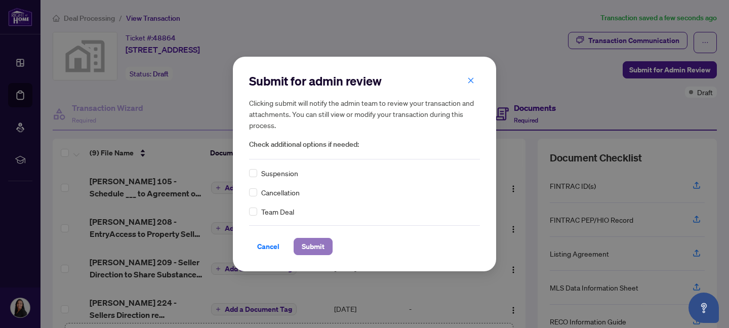
click at [305, 250] on span "Submit" at bounding box center [313, 246] width 23 height 16
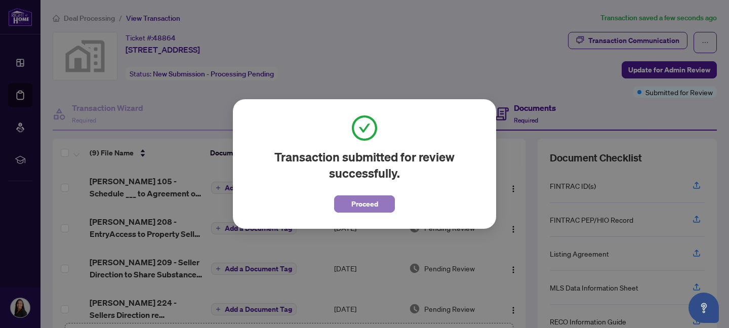
click at [366, 207] on span "Proceed" at bounding box center [364, 204] width 27 height 16
